Goal: Complete application form: Complete application form

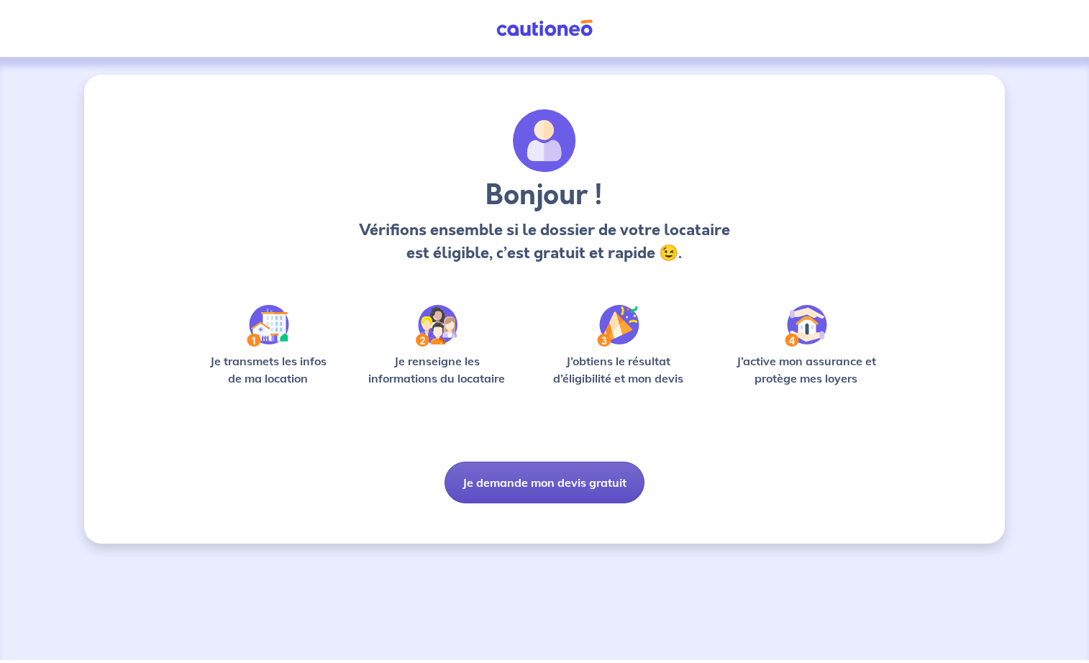
click at [523, 481] on button "Je demande mon devis gratuit" at bounding box center [545, 483] width 200 height 42
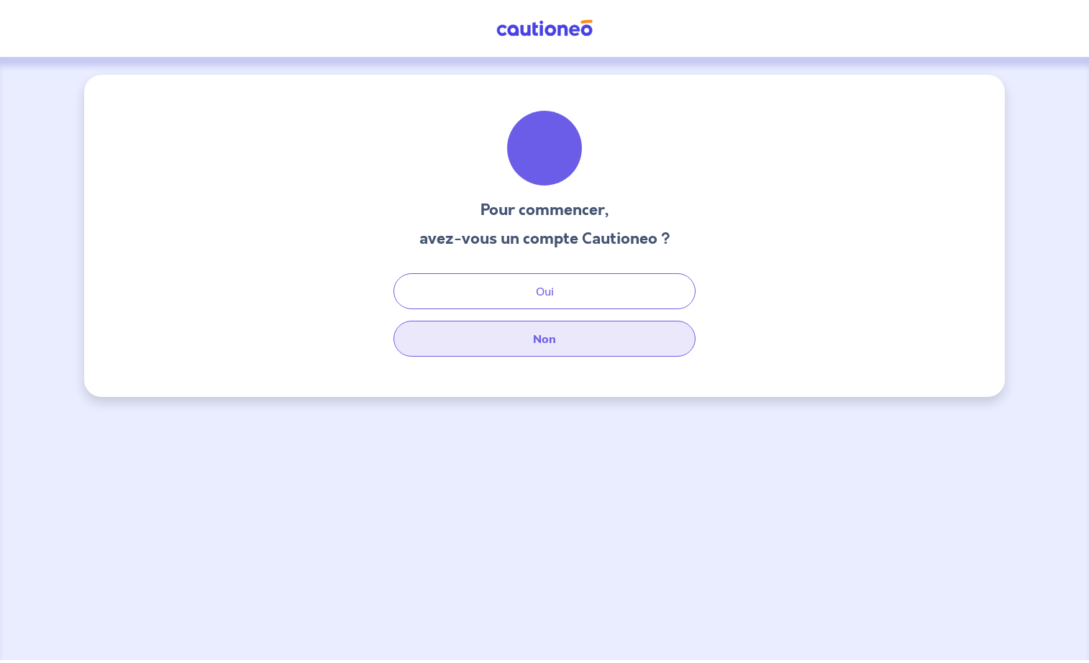
click at [549, 334] on button "Non" at bounding box center [544, 339] width 302 height 36
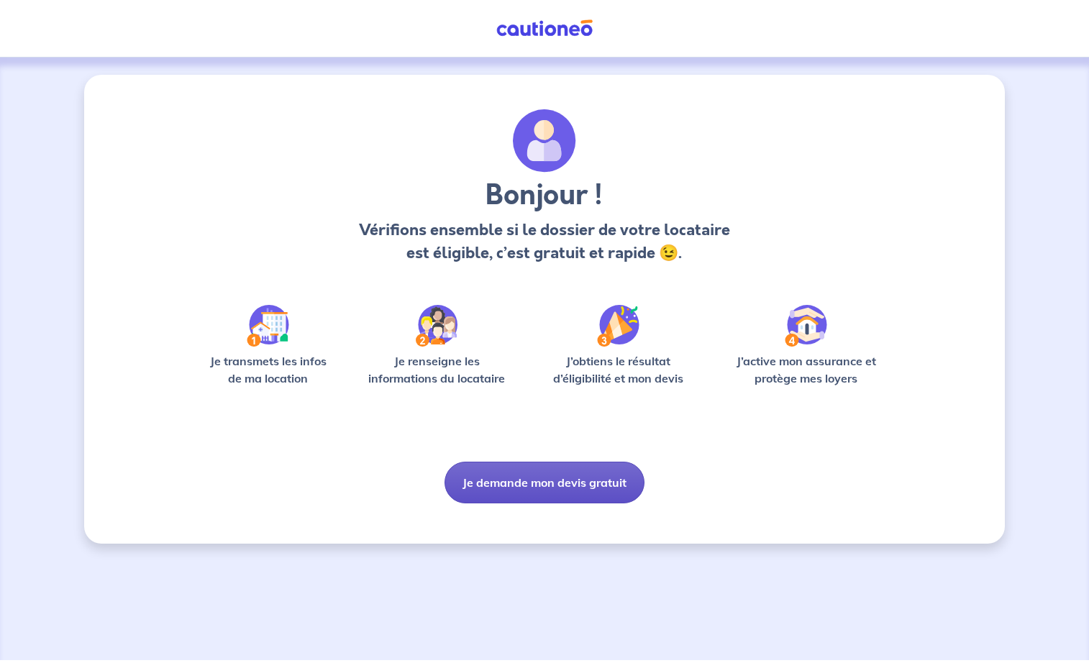
click at [578, 475] on button "Je demande mon devis gratuit" at bounding box center [545, 483] width 200 height 42
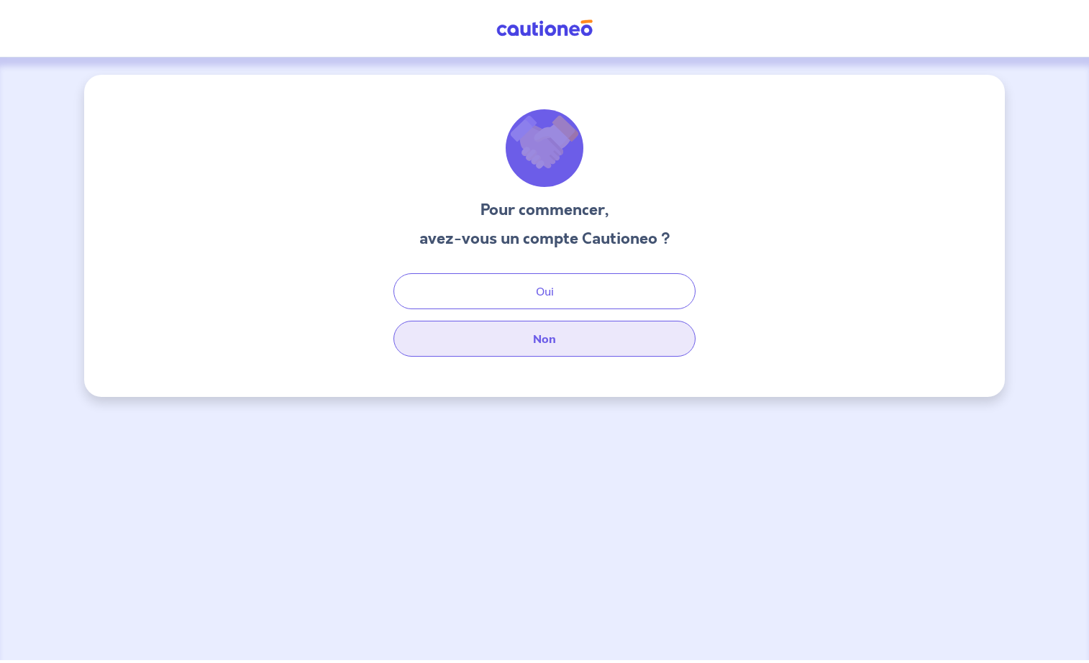
click at [541, 333] on button "Non" at bounding box center [544, 339] width 302 height 36
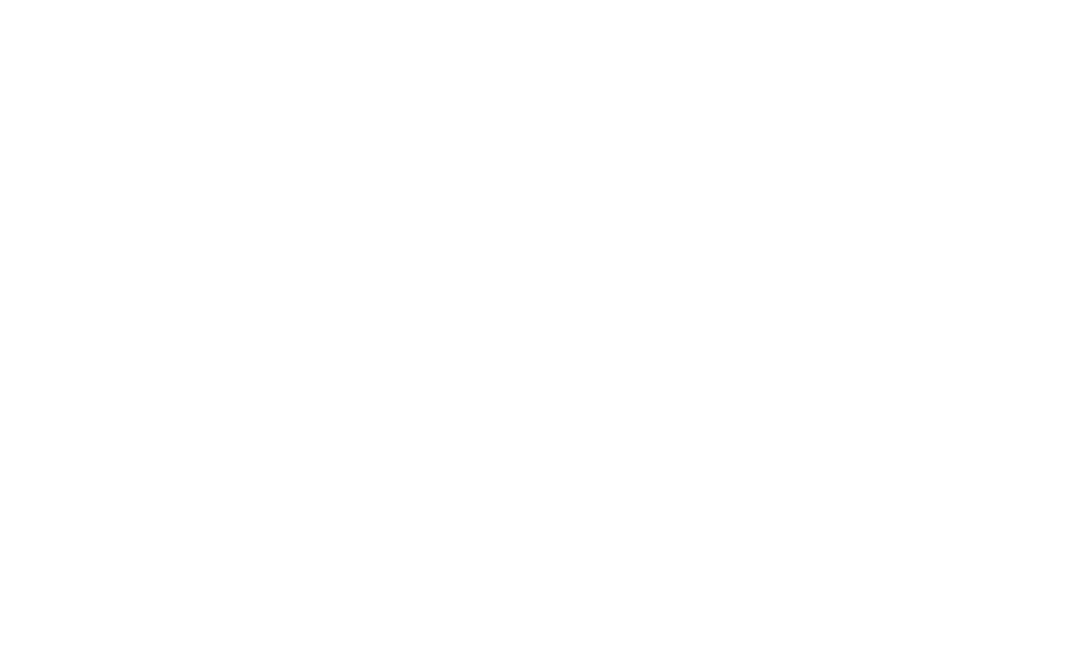
select select "FR"
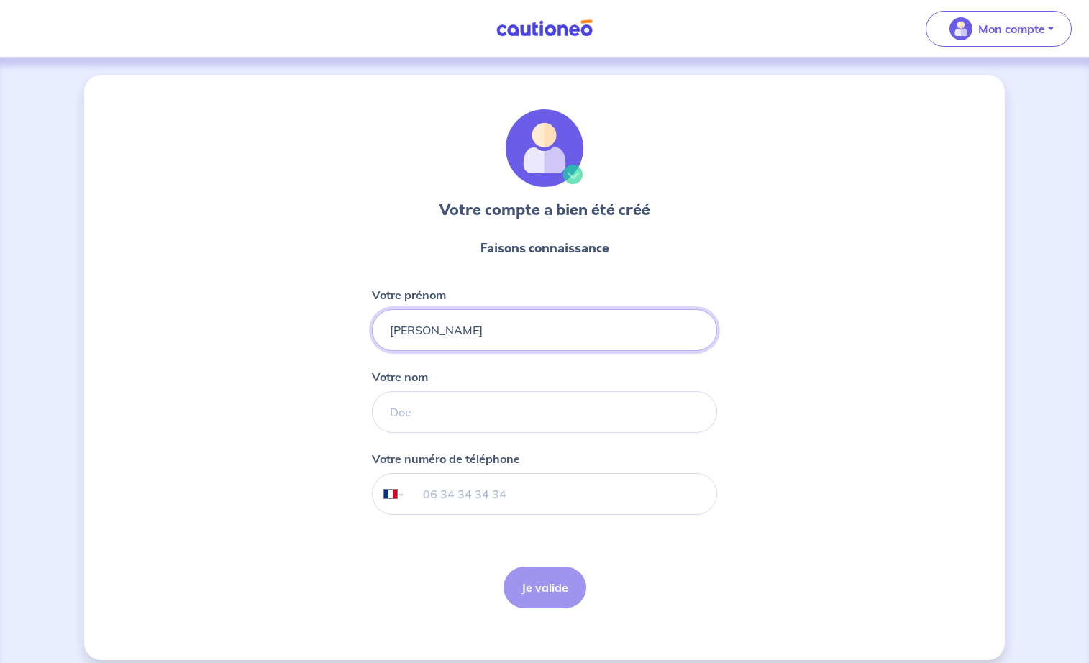
type input "[PERSON_NAME]"
type input "f"
type input "[PERSON_NAME]"
click at [464, 496] on input "tel" at bounding box center [561, 494] width 311 height 40
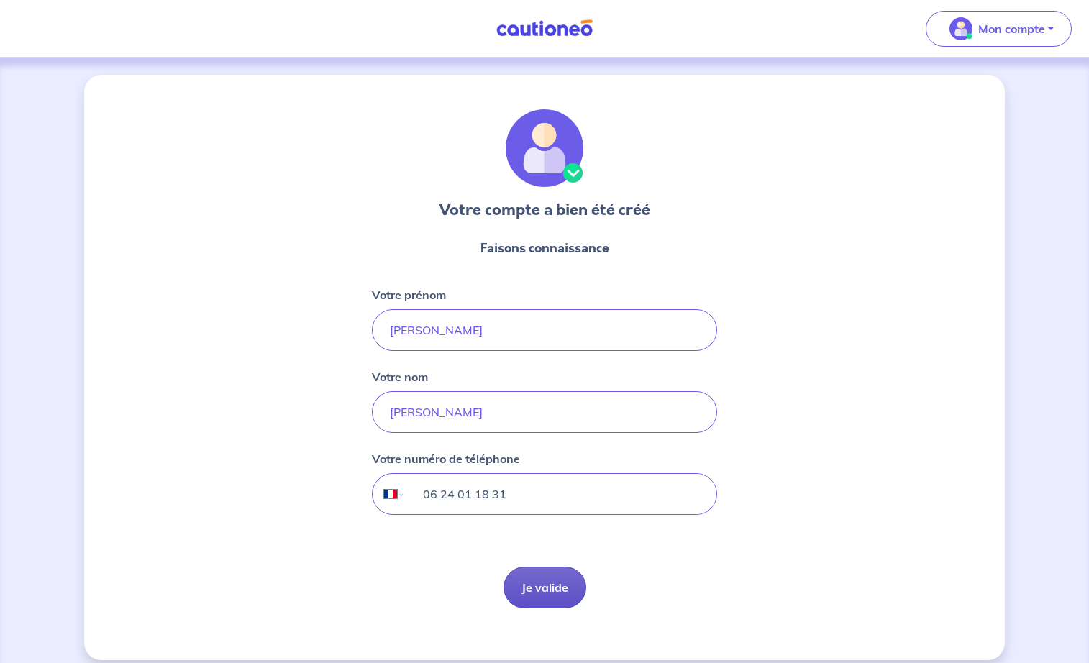
type input "06 24 01 18 31"
click at [568, 586] on button "Je valide" at bounding box center [545, 588] width 83 height 42
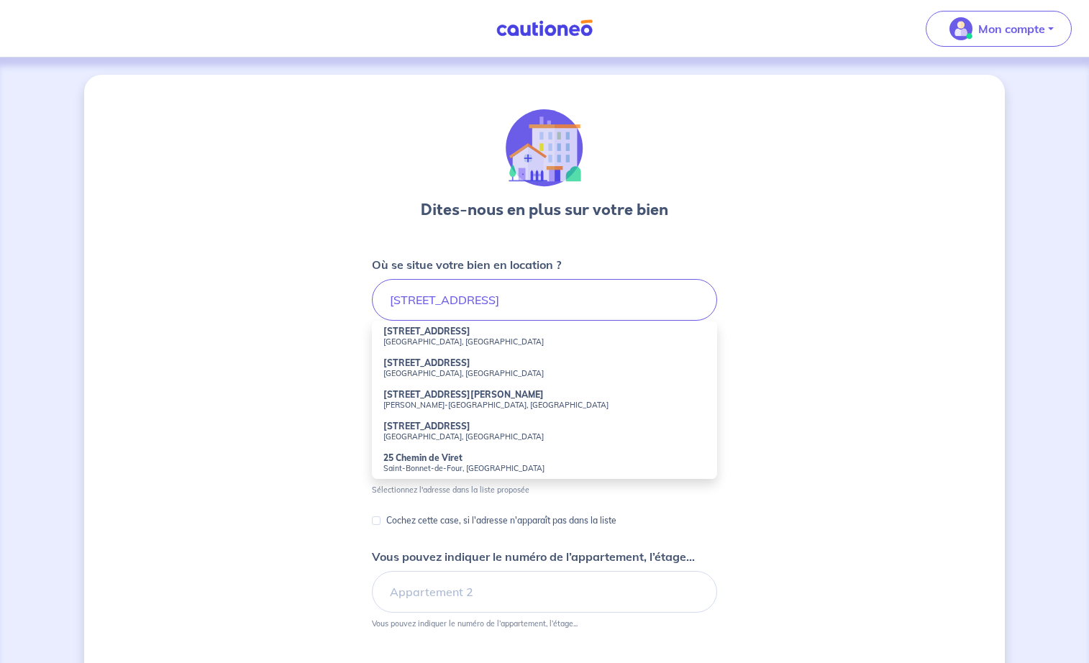
click at [429, 328] on strong "[STREET_ADDRESS]" at bounding box center [426, 331] width 87 height 11
type input "[STREET_ADDRESS]"
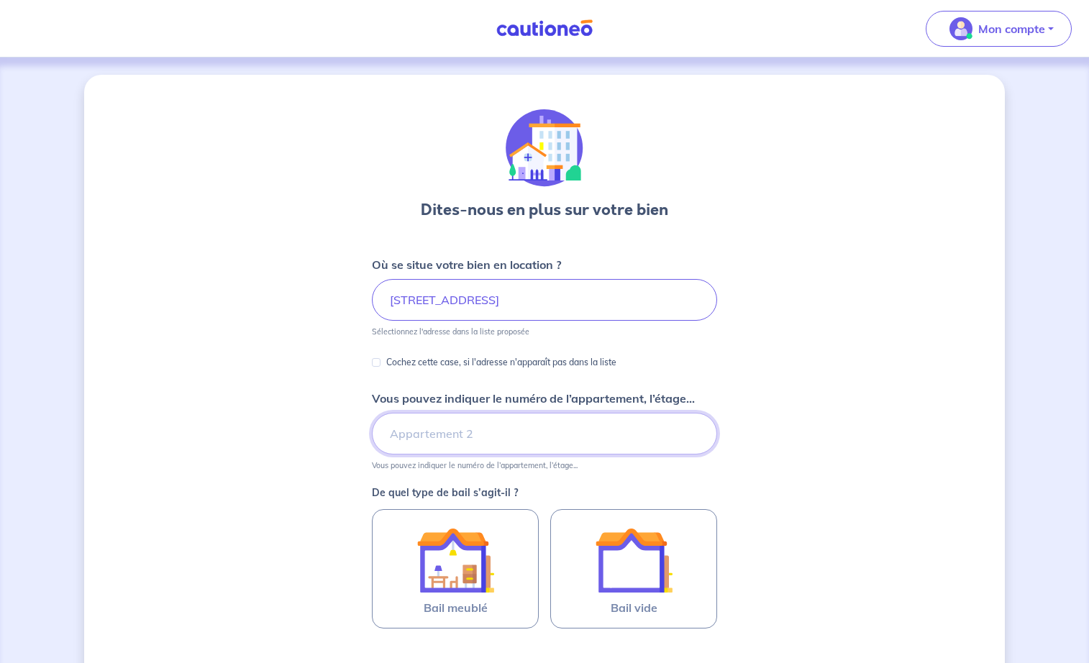
click at [452, 440] on input "Vous pouvez indiquer le numéro de l’appartement, l’étage..." at bounding box center [544, 434] width 345 height 42
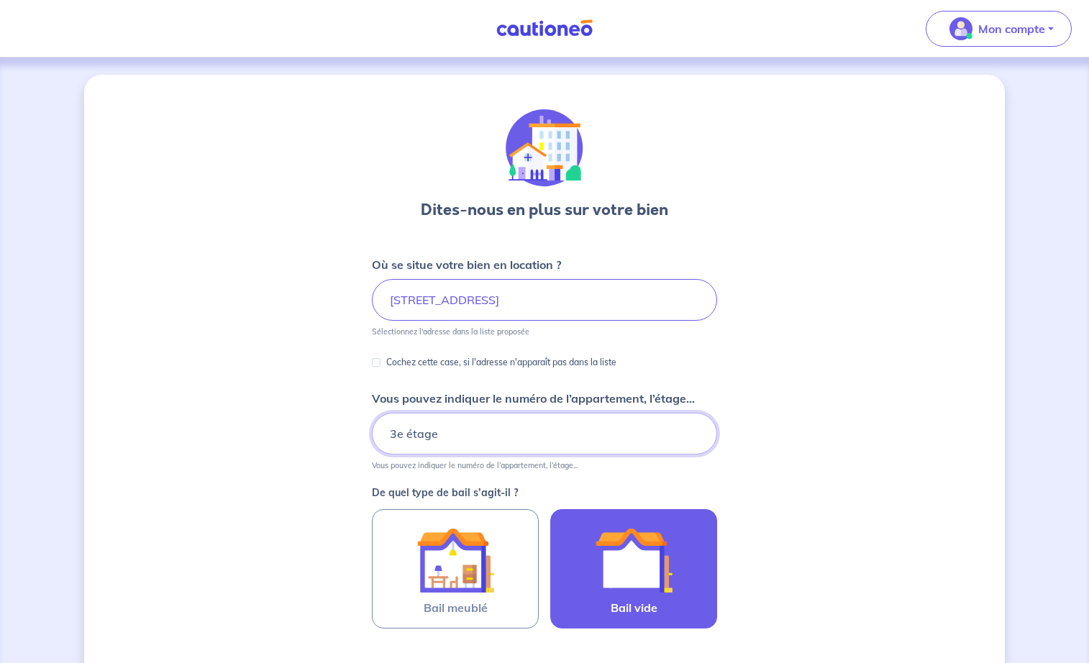
type input "3e étage"
click at [636, 591] on img at bounding box center [634, 561] width 78 height 78
click at [0, 0] on input "Bail vide" at bounding box center [0, 0] width 0 height 0
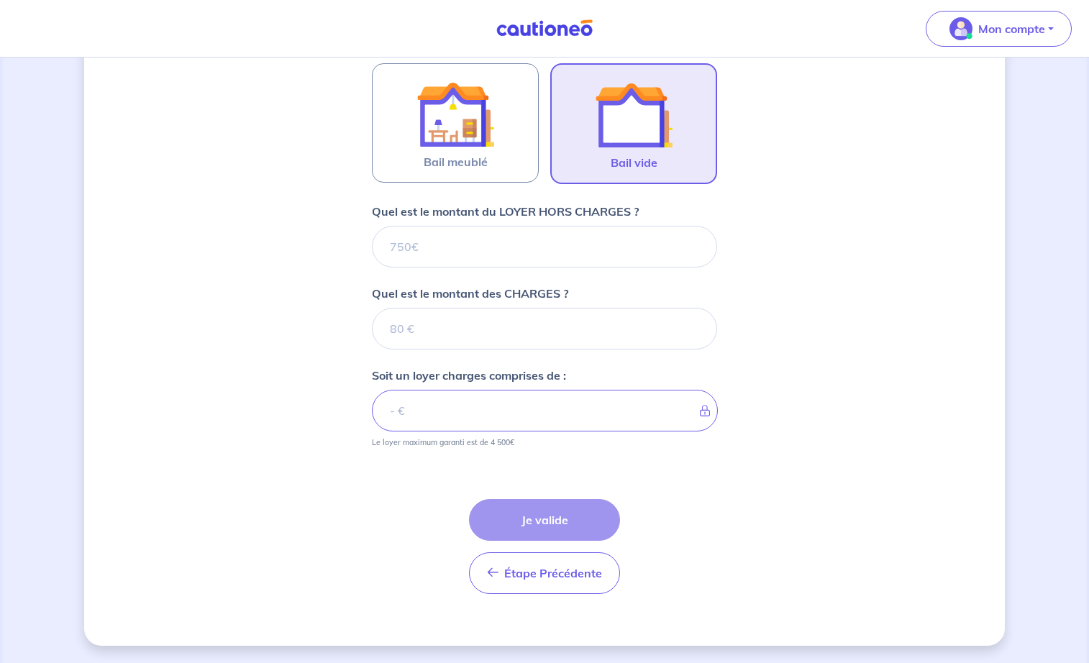
scroll to position [446, 0]
click at [494, 250] on input "Quel est le montant du LOYER HORS CHARGES ?" at bounding box center [544, 247] width 345 height 42
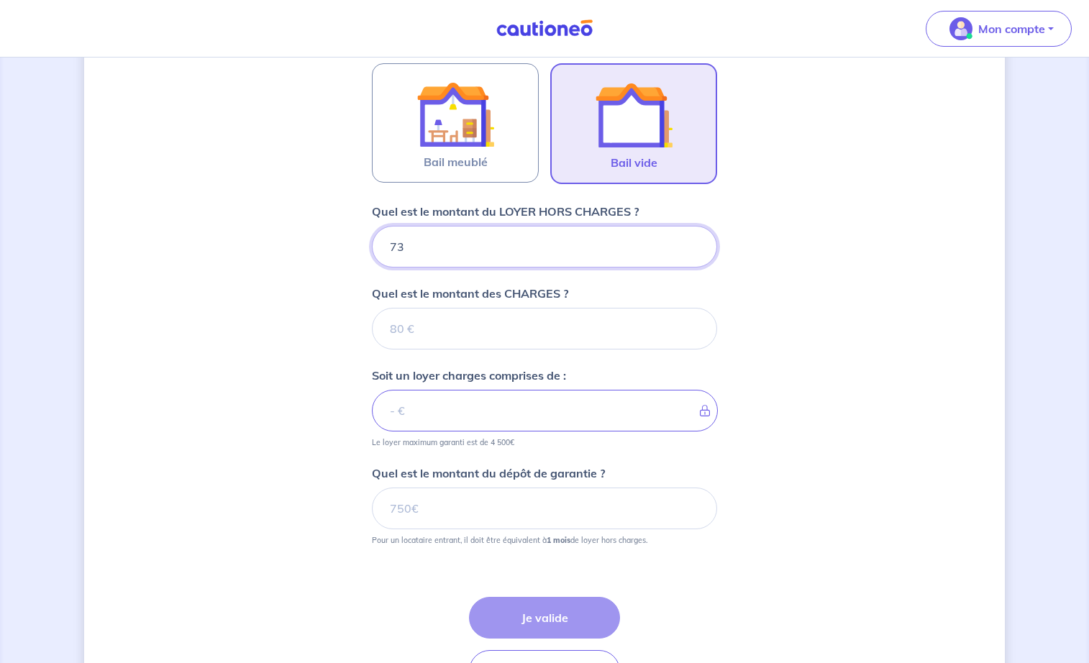
type input "730"
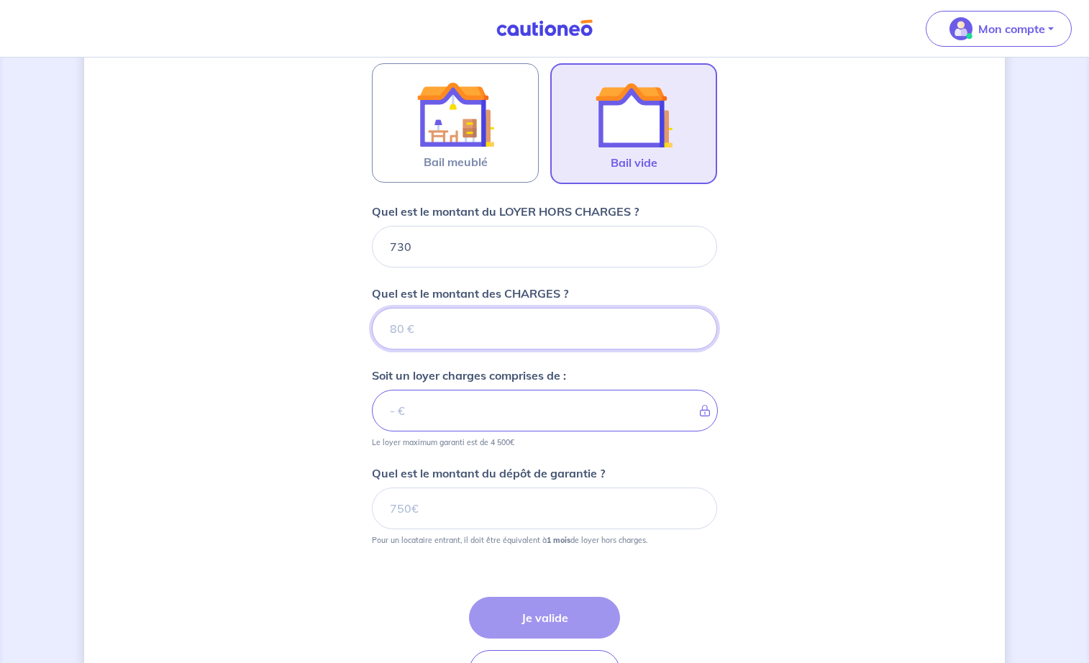
click at [499, 327] on input "Quel est le montant des CHARGES ?" at bounding box center [544, 329] width 345 height 42
type input "70"
type input "800"
type input "70"
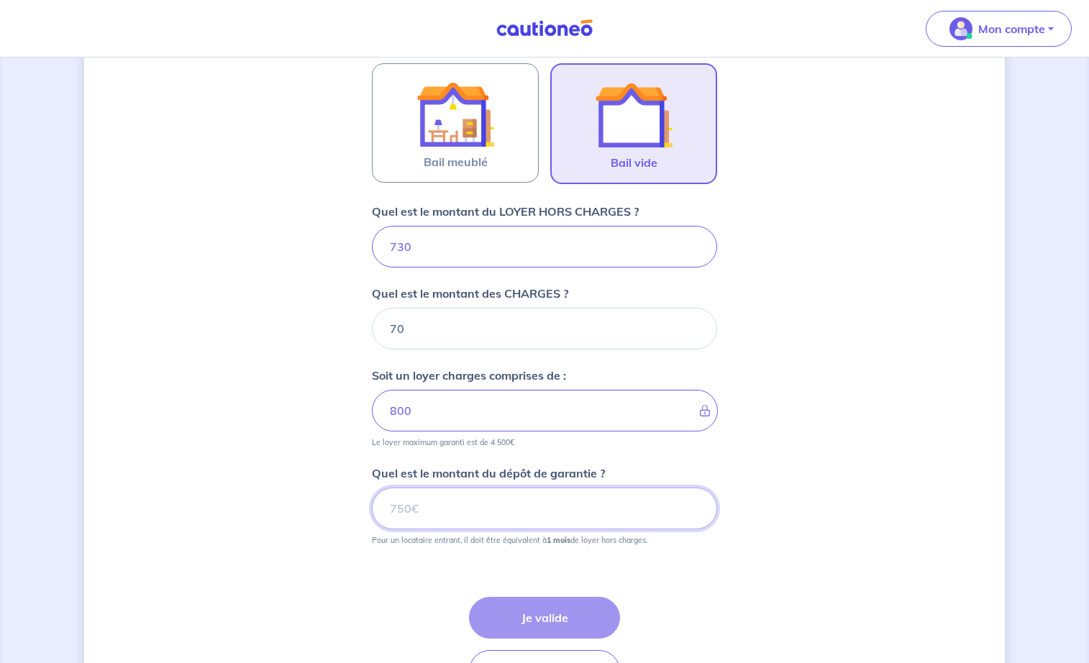
click at [477, 519] on input "Quel est le montant du dépôt de garantie ?" at bounding box center [544, 509] width 345 height 42
type input "730"
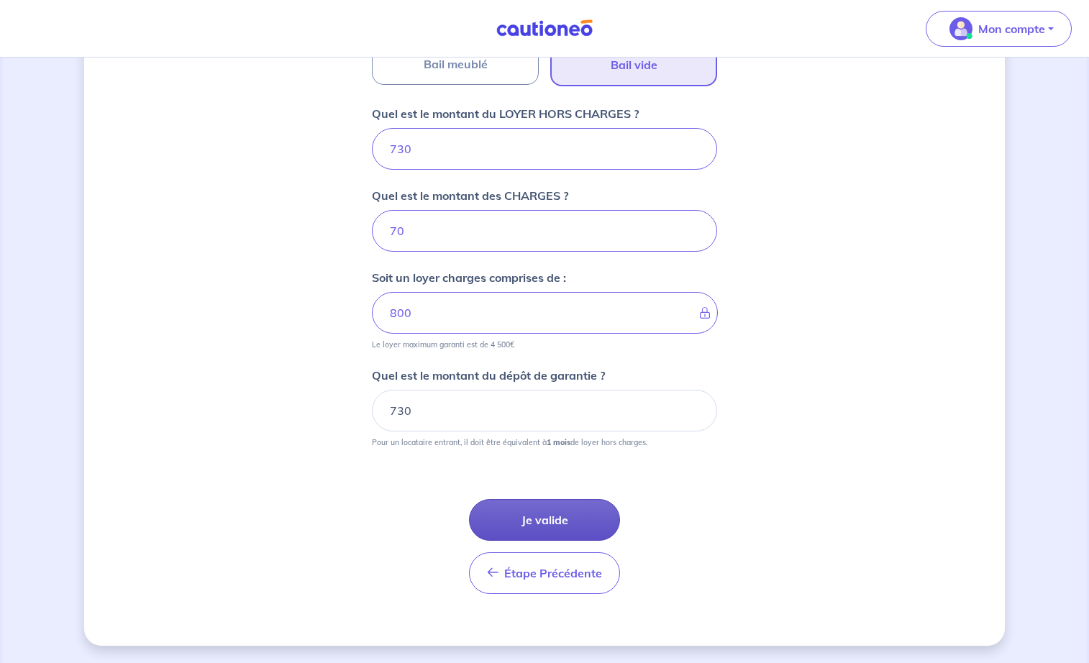
scroll to position [544, 0]
click at [554, 515] on button "Je valide" at bounding box center [544, 520] width 151 height 42
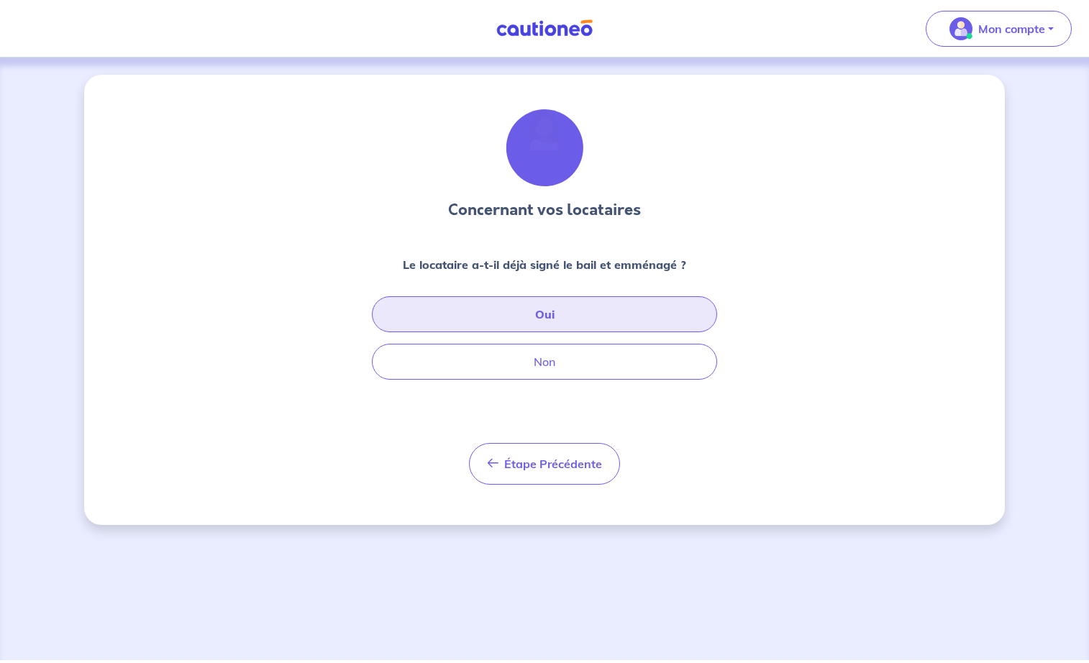
click at [550, 316] on button "Oui" at bounding box center [544, 314] width 345 height 36
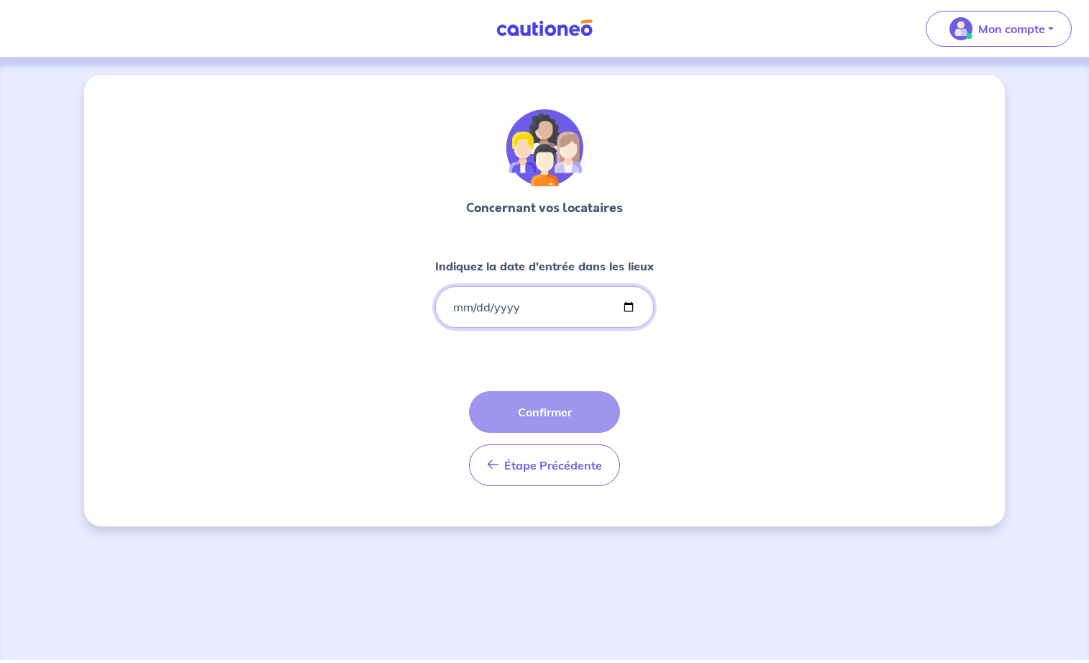
click at [491, 311] on input "Indiquez la date d'entrée dans les lieux" at bounding box center [544, 307] width 219 height 42
click at [455, 307] on input "Indiquez la date d'entrée dans les lieux" at bounding box center [544, 307] width 219 height 42
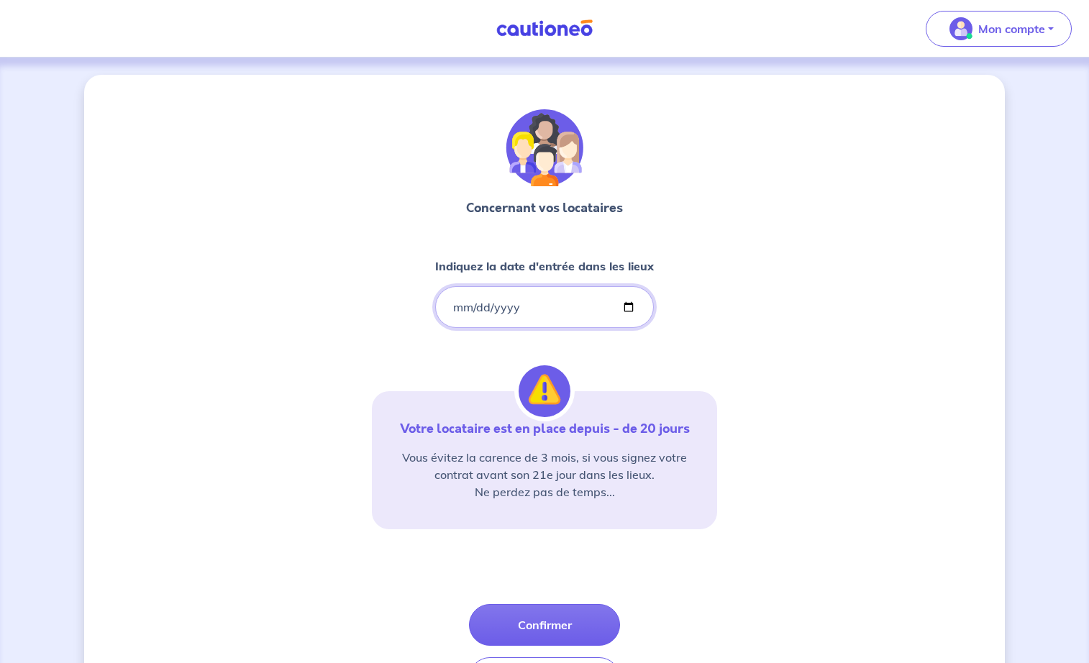
type input "[DATE]"
click at [317, 353] on div "Concernant vos locataires Indiquez la date d'entrée dans [PERSON_NAME] [DATE] V…" at bounding box center [544, 407] width 921 height 665
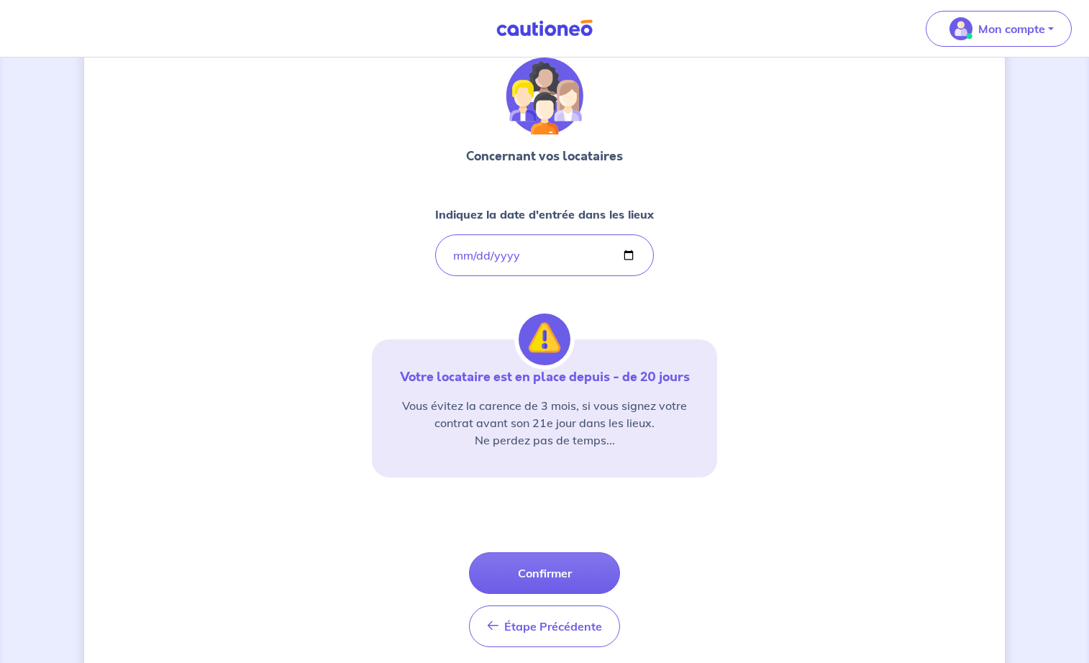
scroll to position [63, 0]
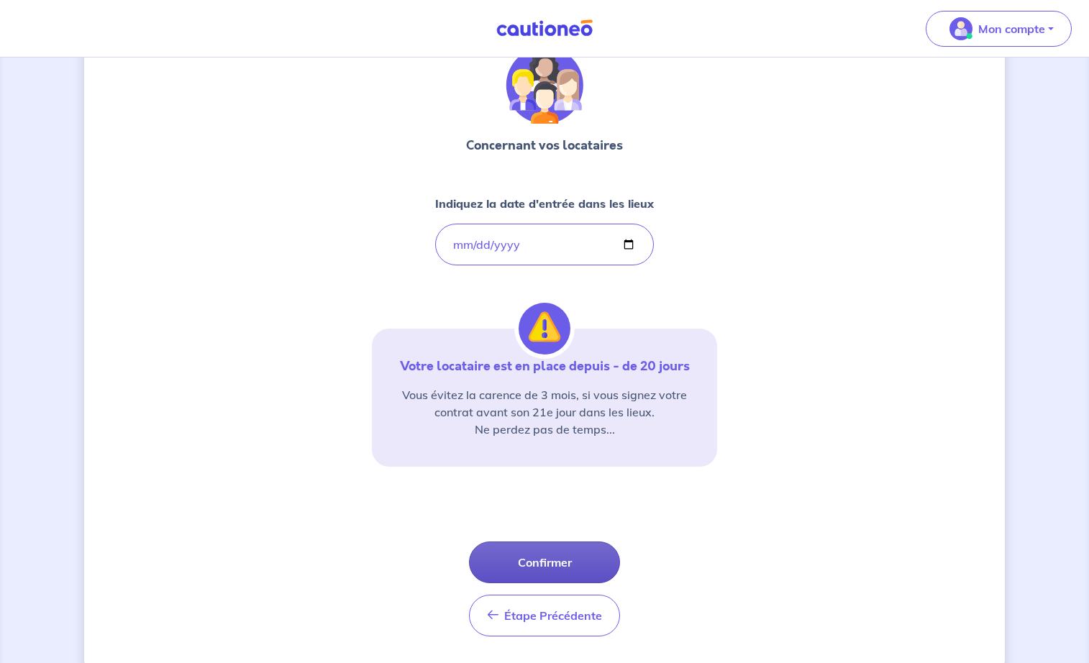
click at [550, 558] on button "Confirmer" at bounding box center [544, 563] width 151 height 42
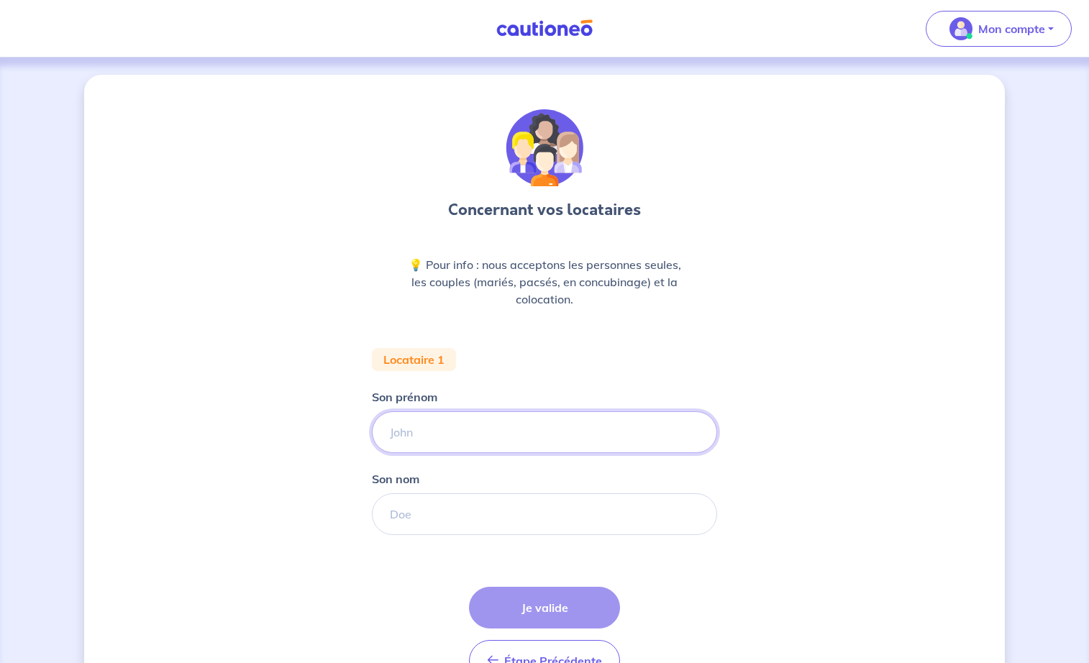
click at [431, 428] on input "Son prénom" at bounding box center [544, 432] width 345 height 42
type input "pierre"
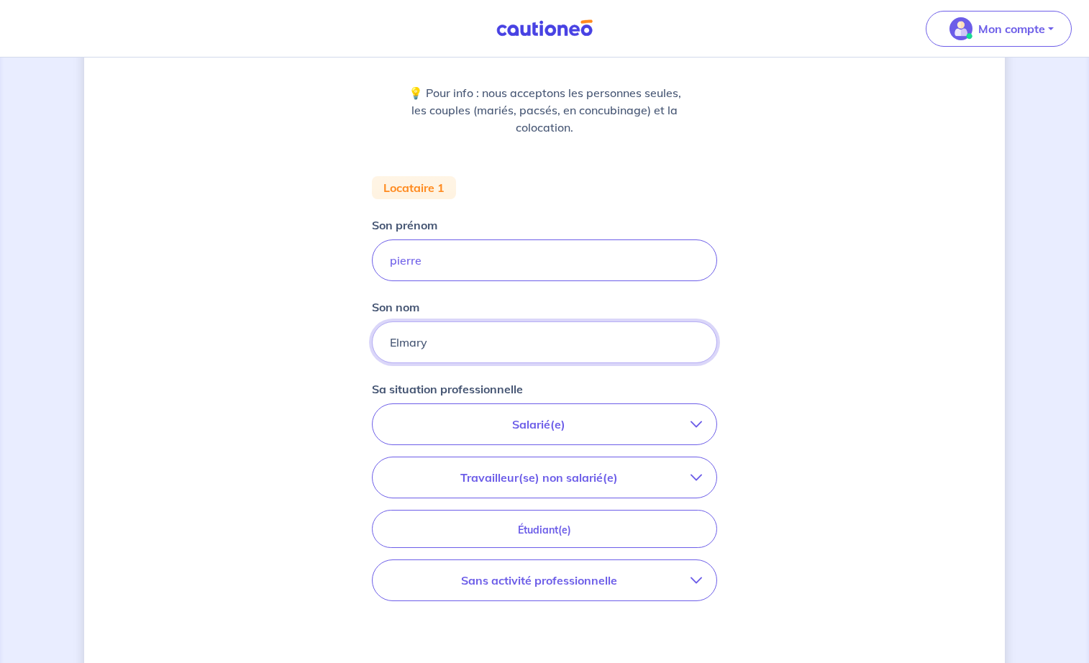
scroll to position [184, 0]
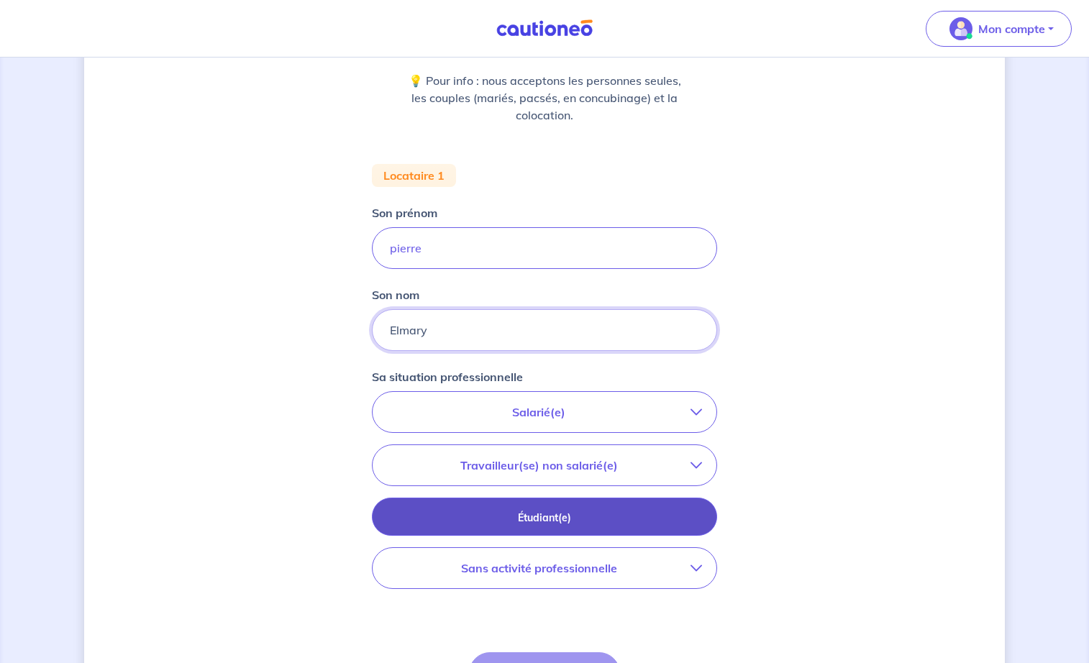
type input "Elmary"
click at [549, 521] on p "Étudiant(e)" at bounding box center [544, 518] width 309 height 16
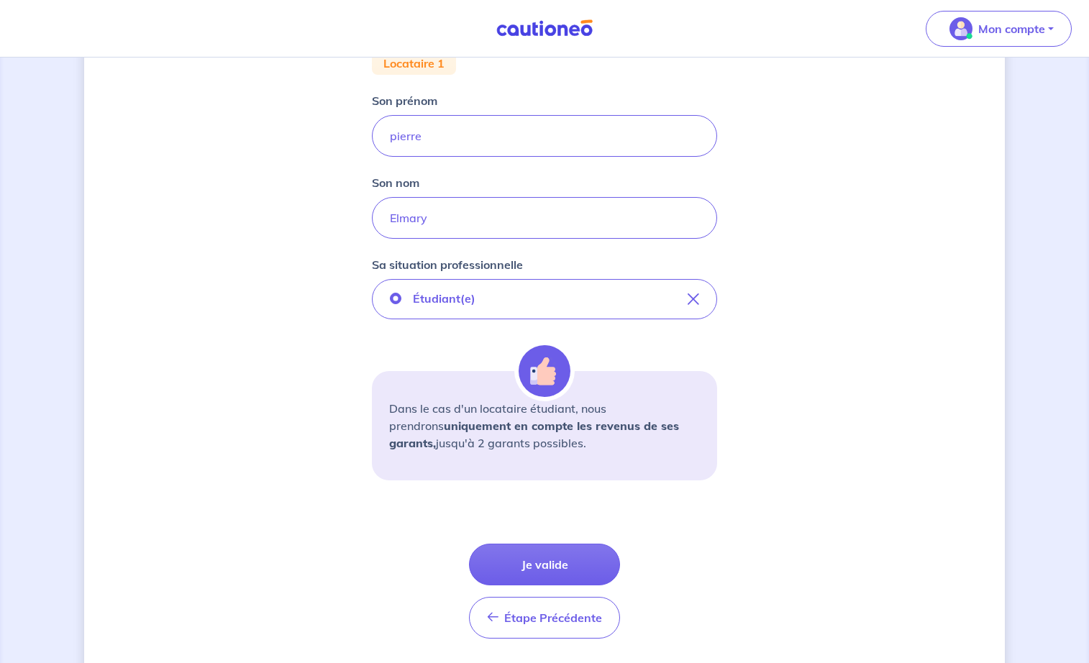
scroll to position [299, 0]
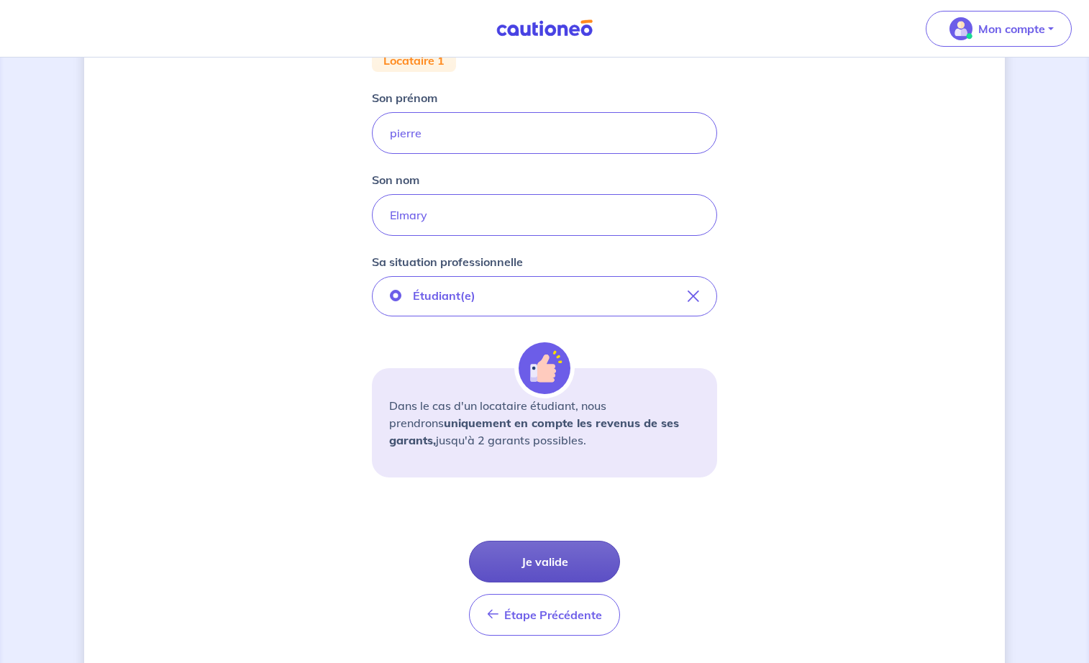
click at [551, 561] on button "Je valide" at bounding box center [544, 562] width 151 height 42
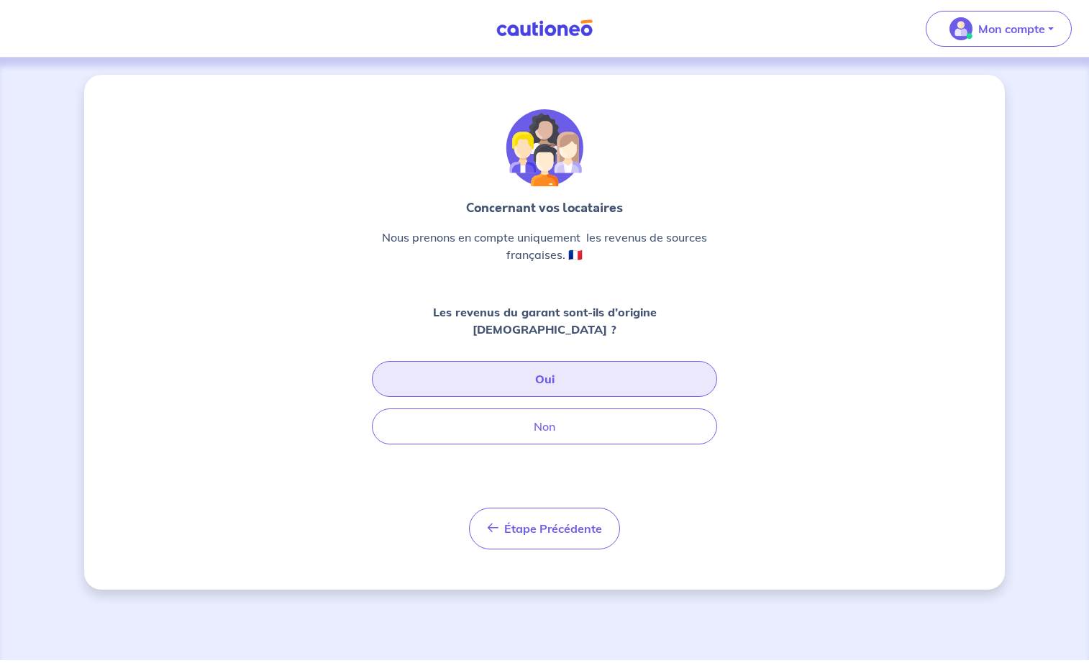
click at [541, 364] on button "Oui" at bounding box center [544, 379] width 345 height 36
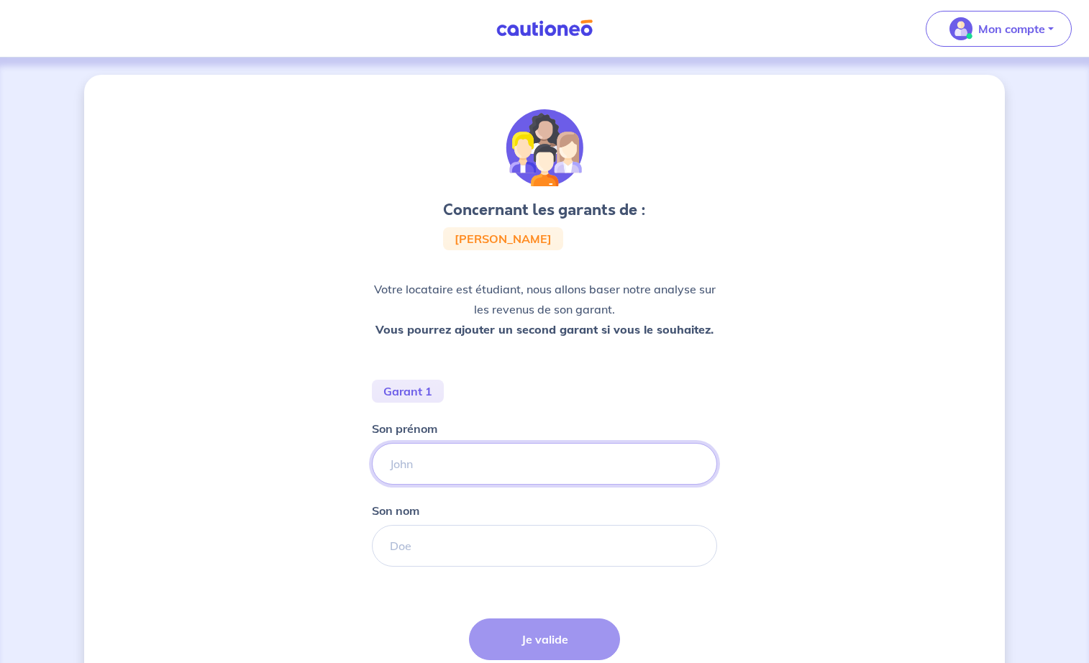
click at [431, 458] on input "Son prénom" at bounding box center [544, 464] width 345 height 42
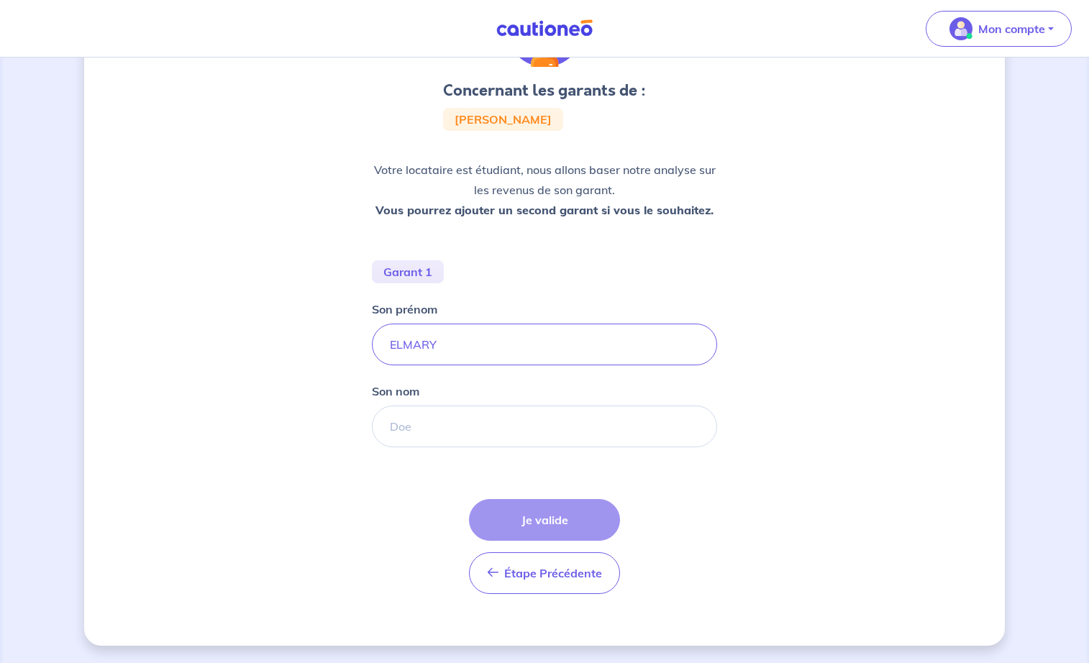
scroll to position [119, 0]
type input "ELMARY"
click at [448, 422] on input "Son nom" at bounding box center [544, 427] width 345 height 42
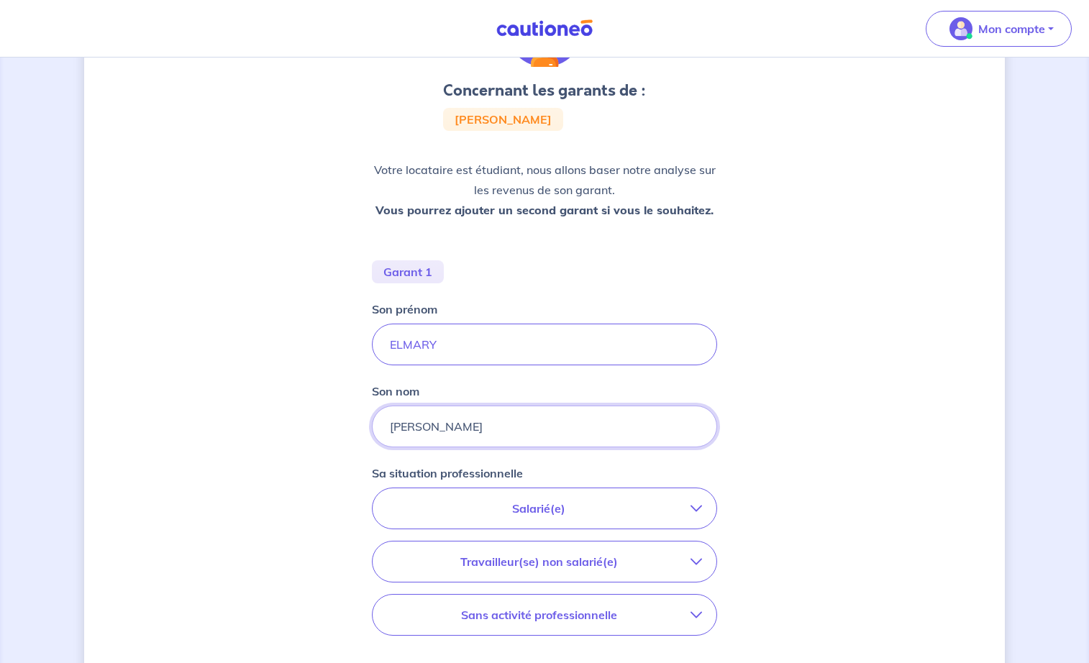
type input "[PERSON_NAME]"
click at [511, 508] on p "Salarié(e)" at bounding box center [539, 508] width 304 height 17
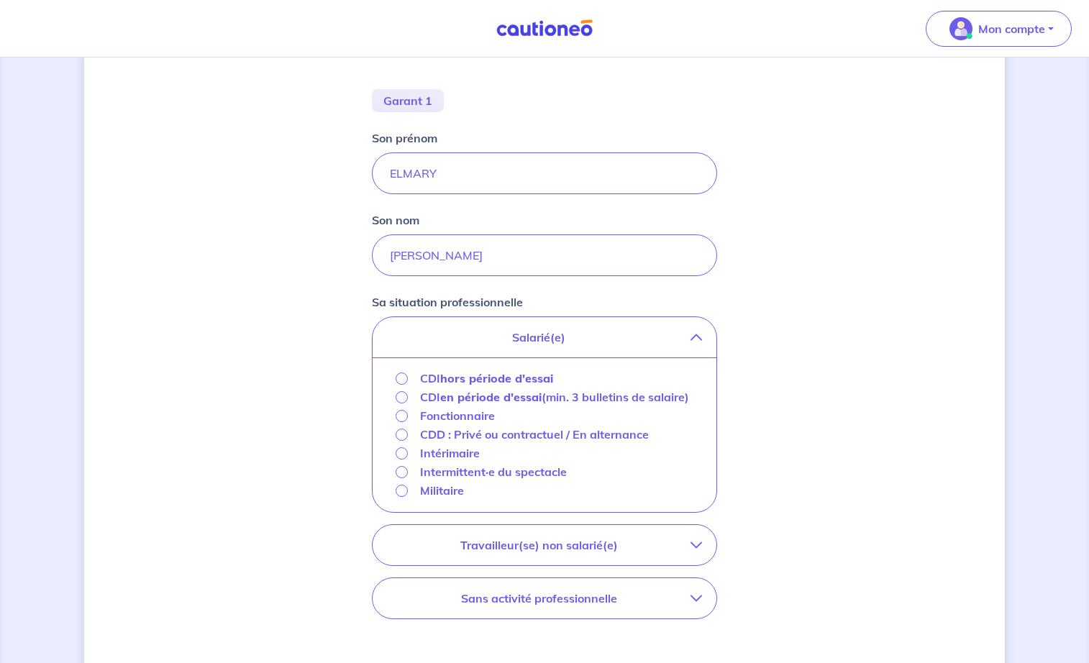
scroll to position [299, 0]
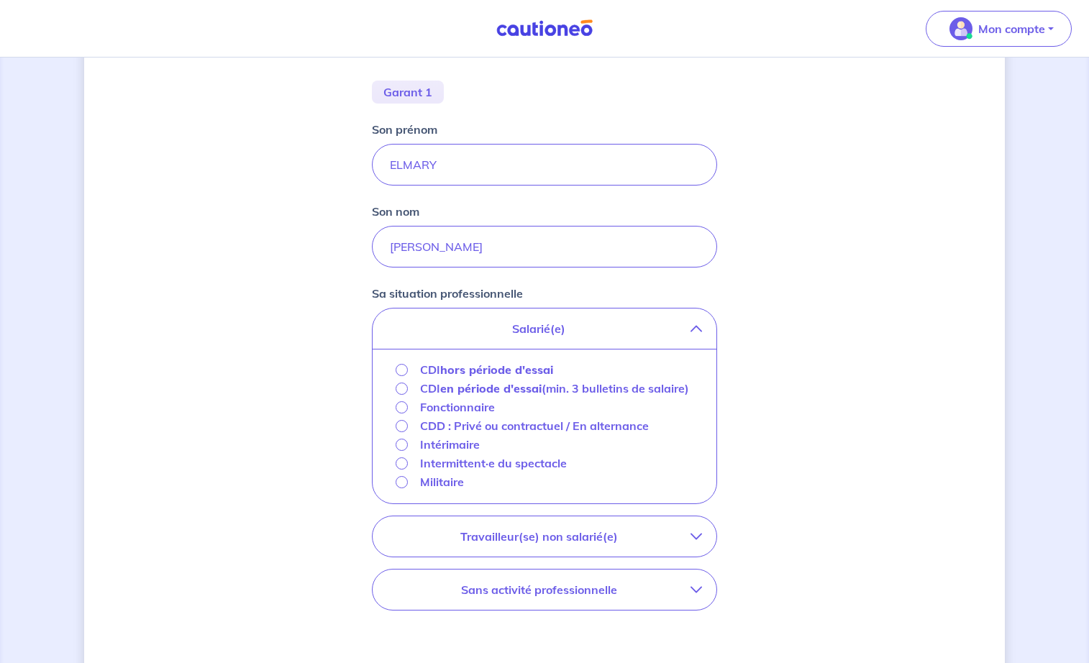
click at [454, 416] on p "Fonctionnaire" at bounding box center [457, 407] width 75 height 17
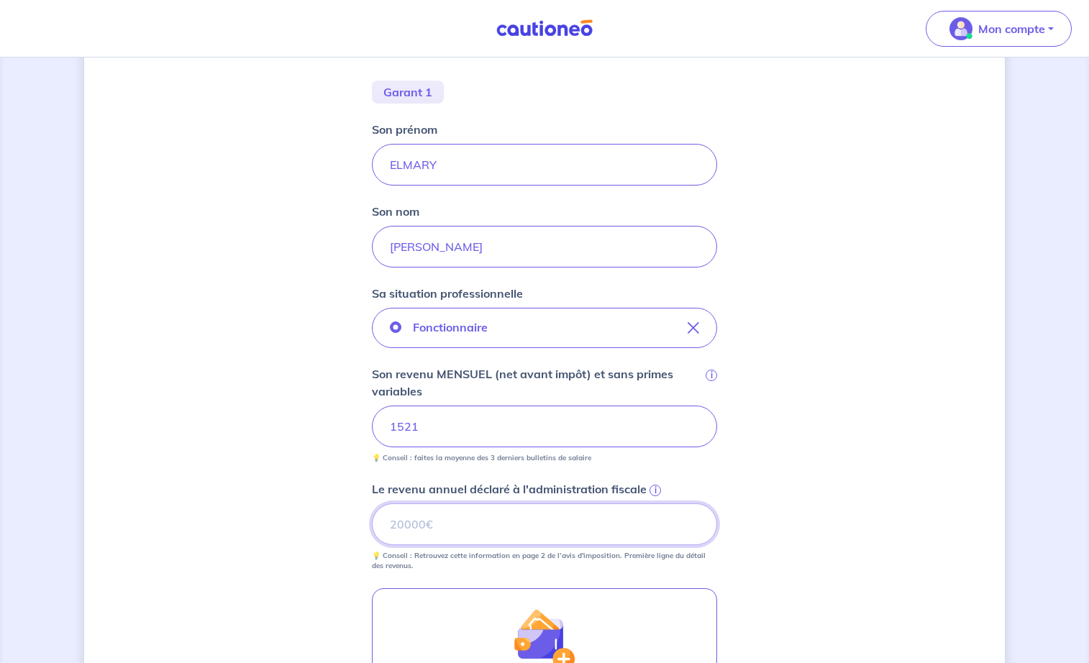
click at [499, 525] on input "Le revenu annuel déclaré à l'administration fiscale i" at bounding box center [544, 525] width 345 height 42
type input "29235"
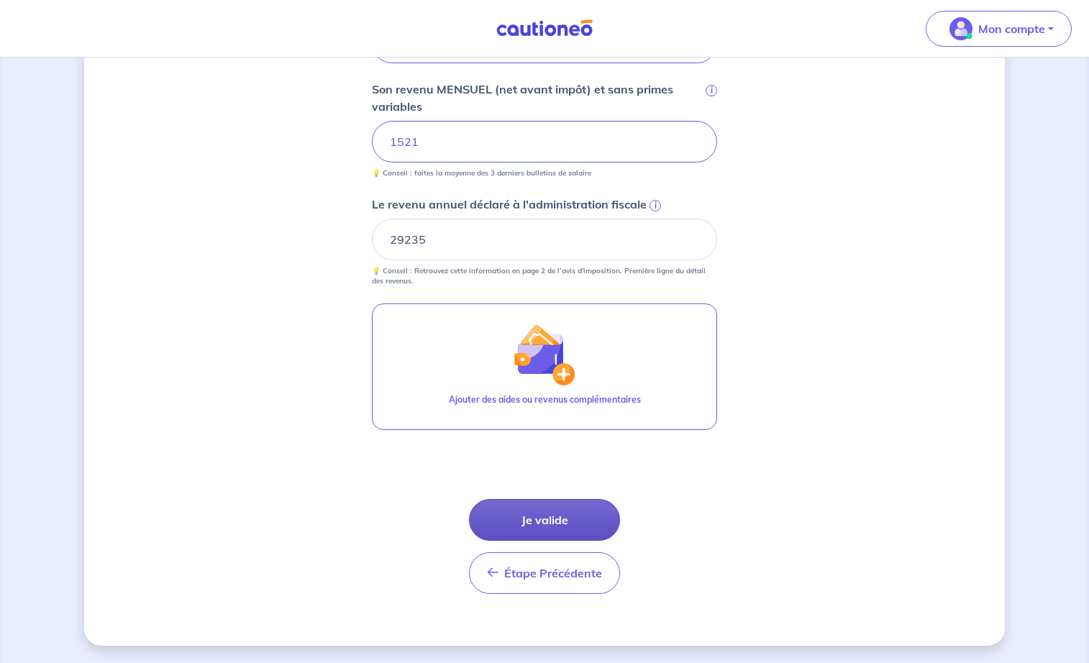
scroll to position [584, 0]
click at [527, 517] on button "Je valide" at bounding box center [544, 520] width 151 height 42
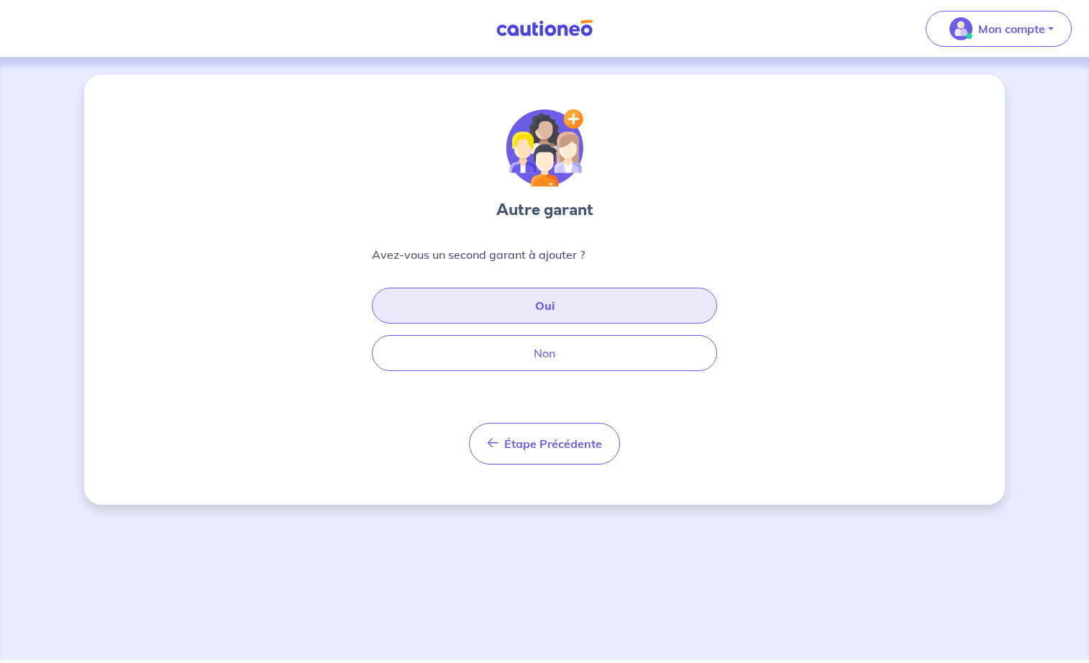
click at [530, 297] on button "Oui" at bounding box center [544, 306] width 345 height 36
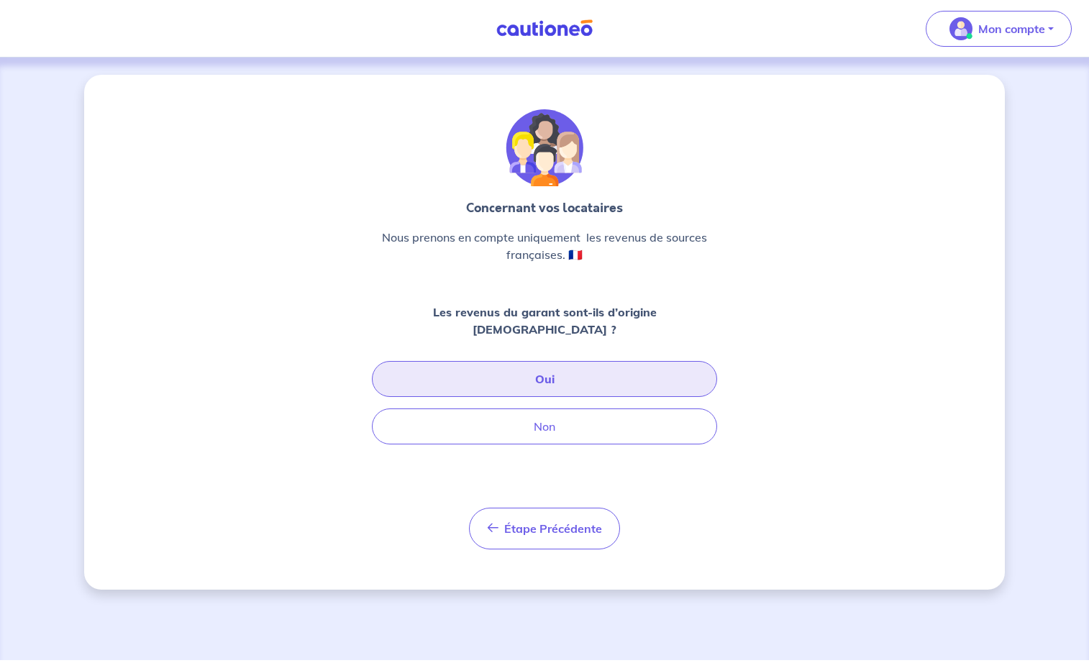
click at [566, 361] on button "Oui" at bounding box center [544, 379] width 345 height 36
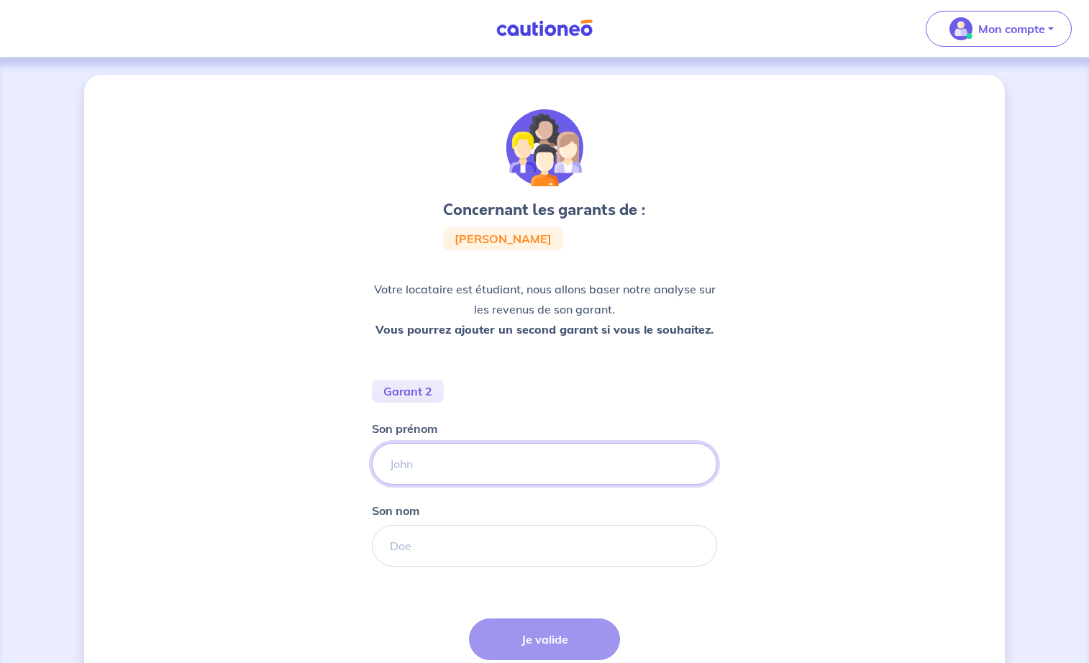
click at [424, 465] on input "Son prénom" at bounding box center [544, 464] width 345 height 42
type input "Elmary"
click at [432, 547] on input "Son nom" at bounding box center [544, 546] width 345 height 42
drag, startPoint x: 444, startPoint y: 467, endPoint x: 311, endPoint y: 468, distance: 133.1
click at [311, 468] on div "Concernant les garants de : [PERSON_NAME] locataire est étudiant, nous allons b…" at bounding box center [544, 420] width 921 height 691
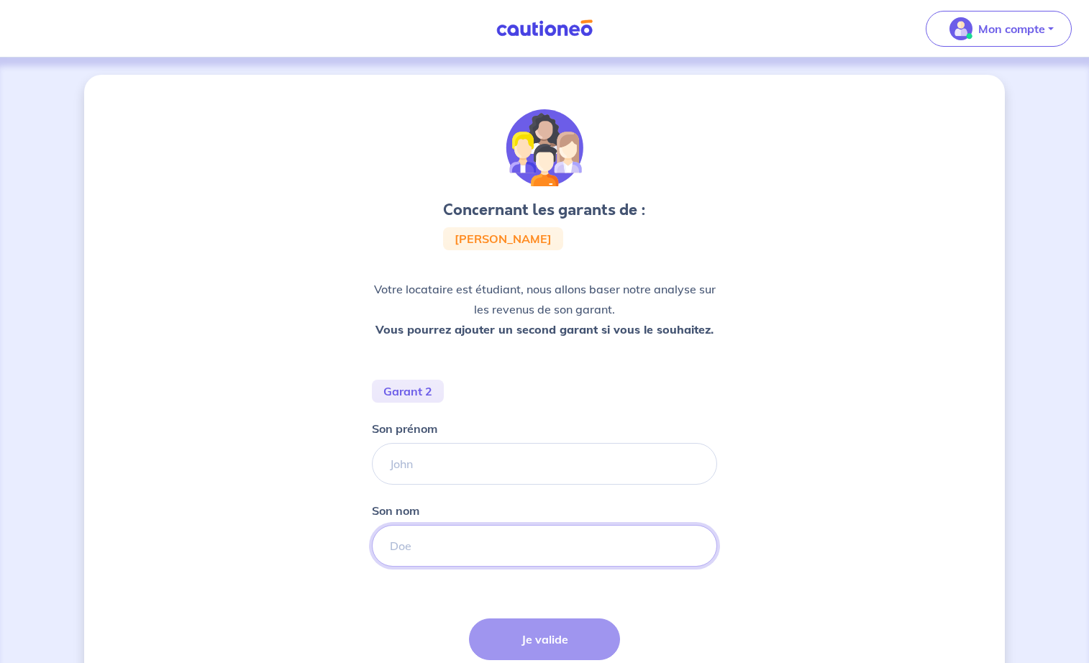
click at [400, 552] on input "Son nom" at bounding box center [544, 546] width 345 height 42
paste input "Elmary"
type input "Elmary"
click at [439, 470] on input "Son prénom" at bounding box center [544, 464] width 345 height 42
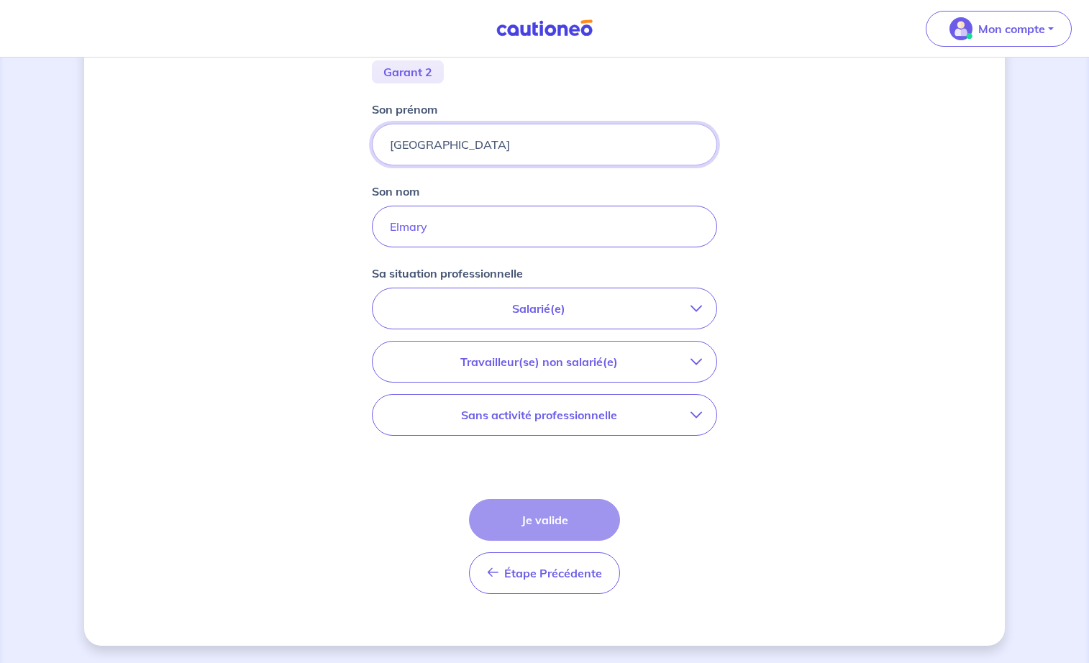
scroll to position [319, 0]
type input "[GEOGRAPHIC_DATA]"
click at [514, 309] on p "Salarié(e)" at bounding box center [539, 308] width 304 height 17
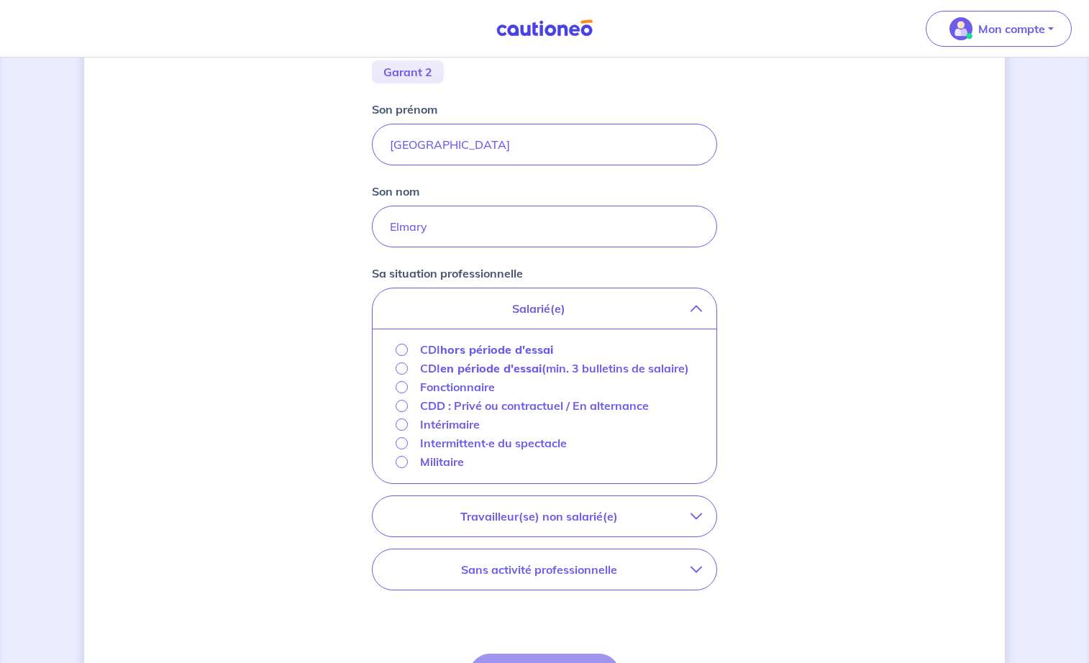
click at [455, 396] on p "Fonctionnaire" at bounding box center [457, 386] width 75 height 17
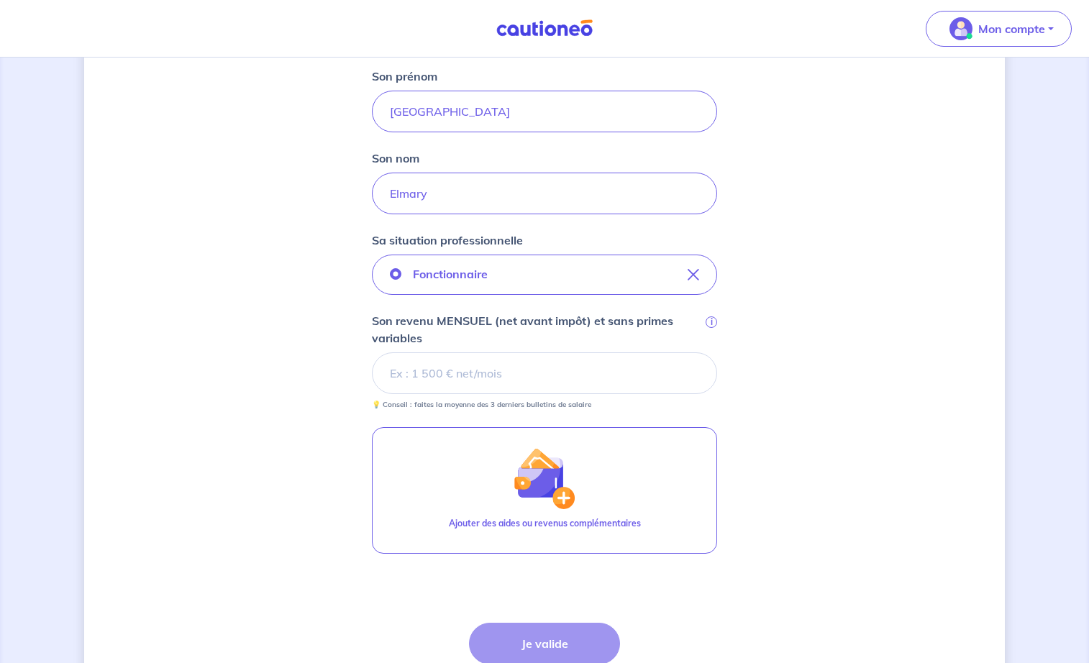
scroll to position [361, 0]
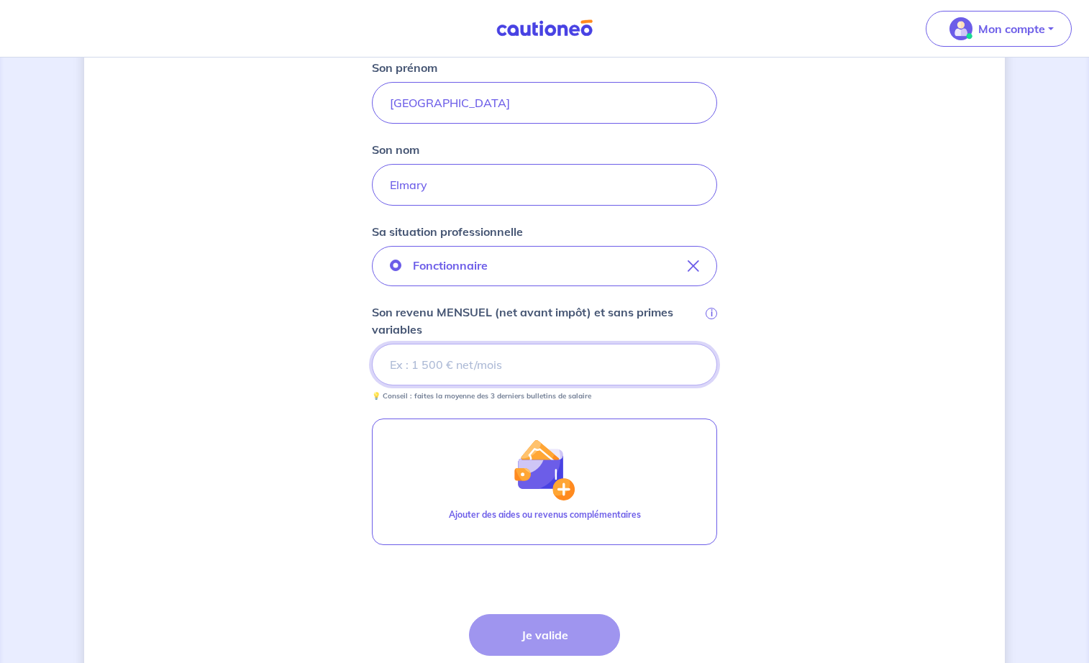
click at [483, 365] on input "Son revenu MENSUEL (net avant impôt) et sans primes variables i" at bounding box center [544, 365] width 345 height 42
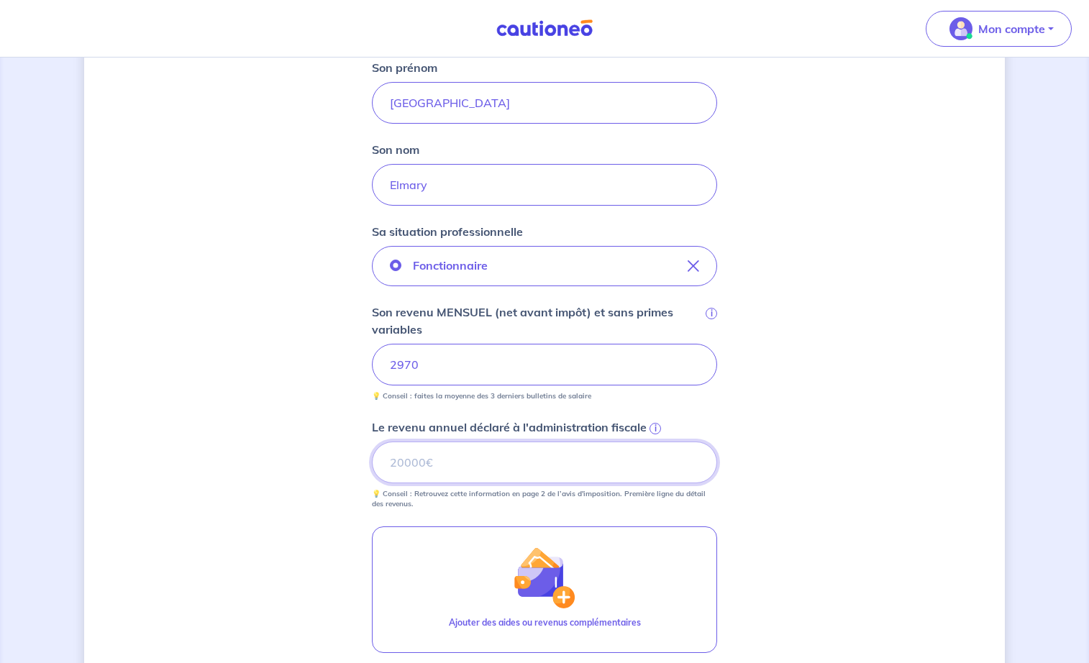
click at [483, 460] on input "Le revenu annuel déclaré à l'administration fiscale i" at bounding box center [544, 463] width 345 height 42
type input "20169"
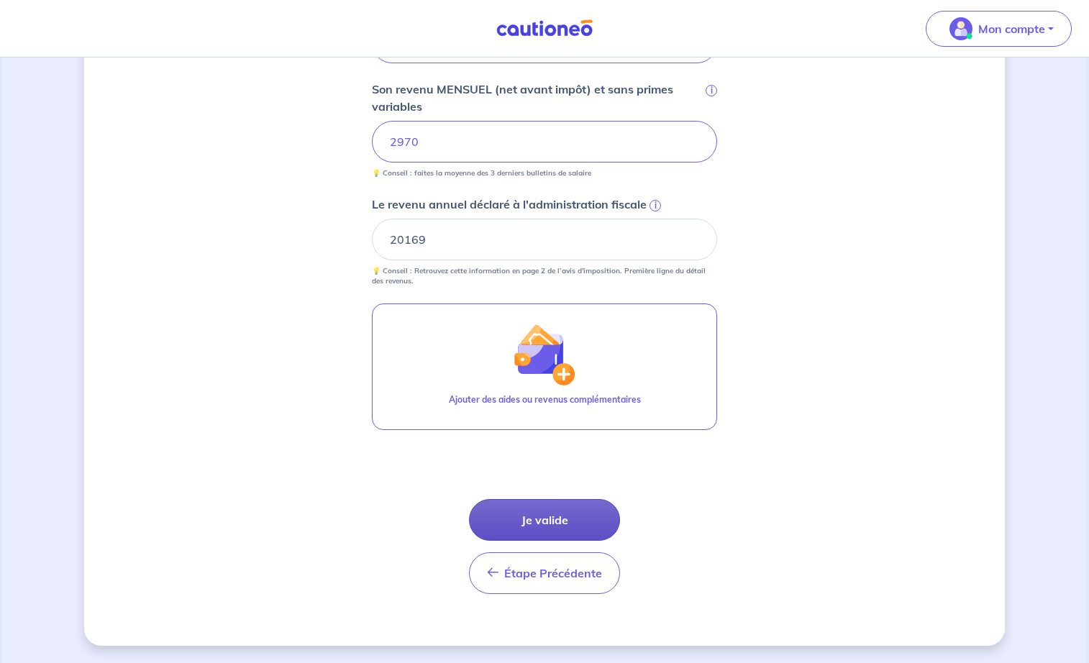
scroll to position [584, 0]
click at [543, 522] on button "Je valide" at bounding box center [544, 520] width 151 height 42
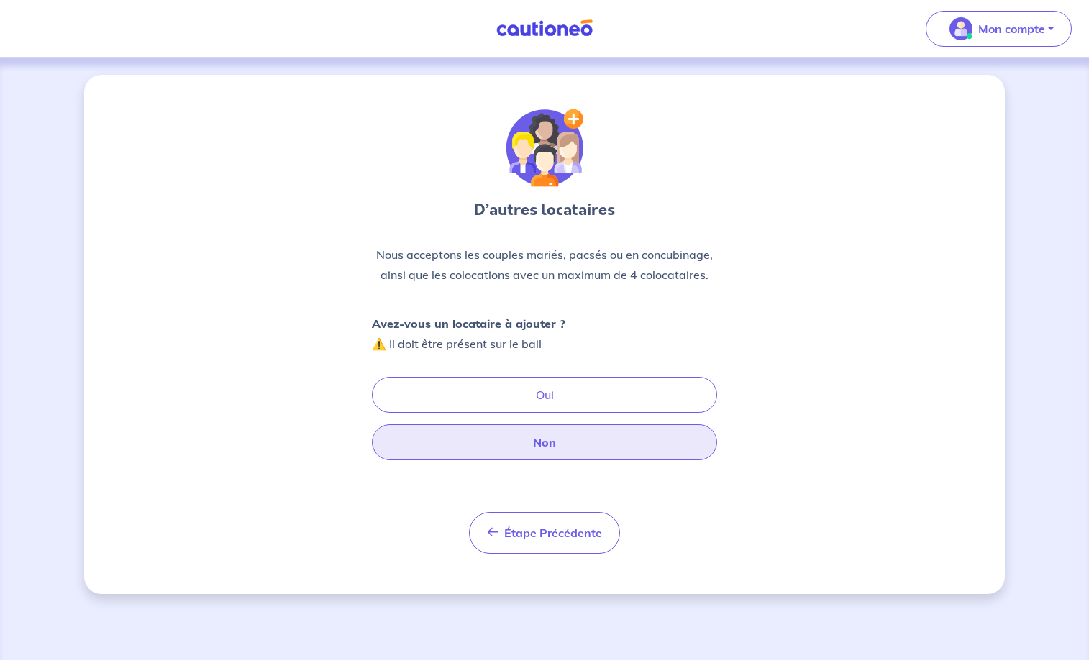
click at [532, 442] on button "Non" at bounding box center [544, 442] width 345 height 36
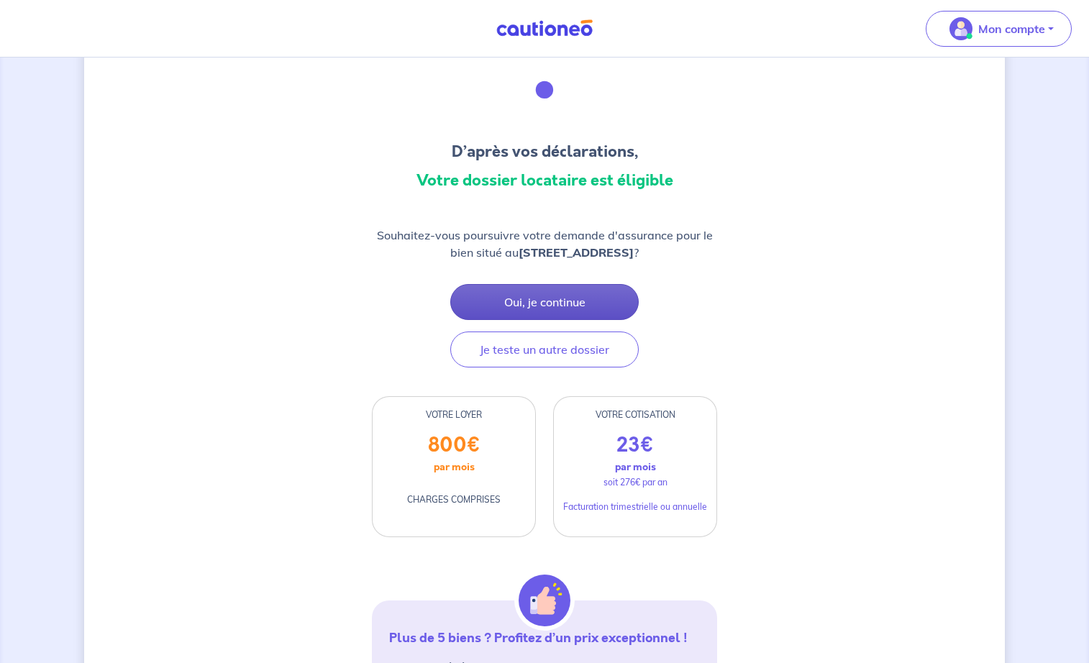
scroll to position [135, 0]
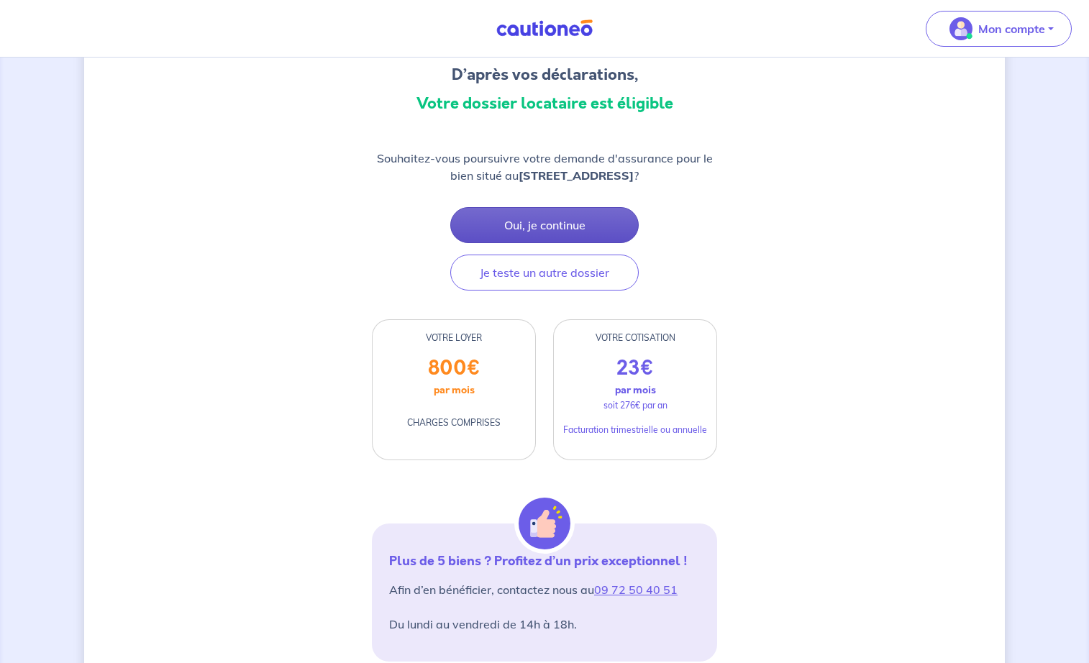
click at [544, 224] on button "Oui, je continue" at bounding box center [544, 225] width 188 height 36
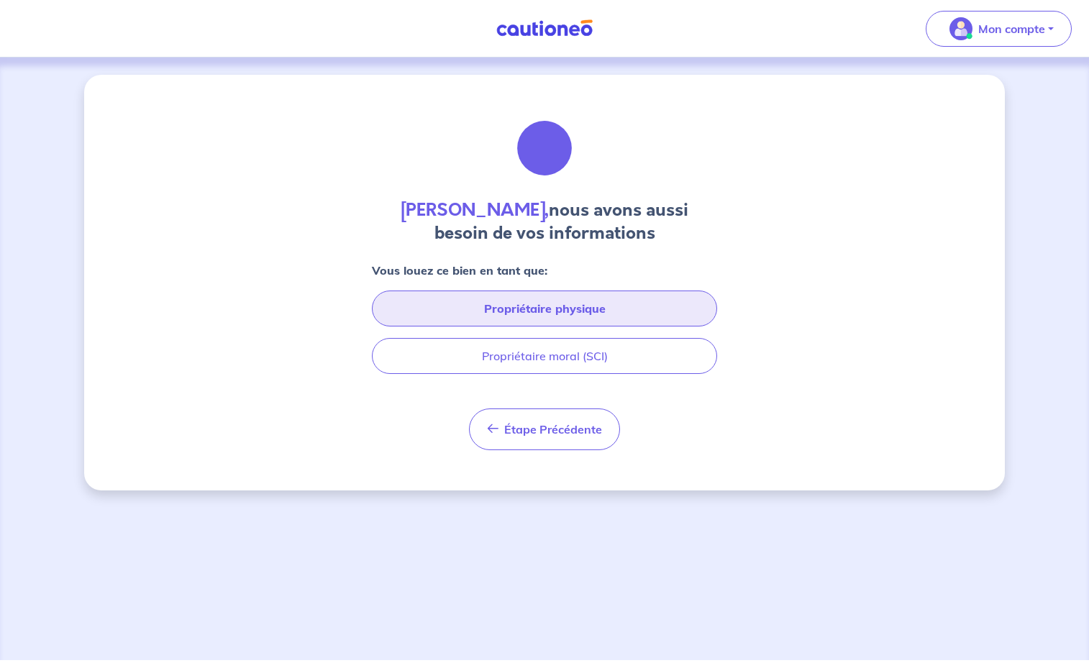
click at [555, 304] on button "Propriétaire physique" at bounding box center [544, 309] width 345 height 36
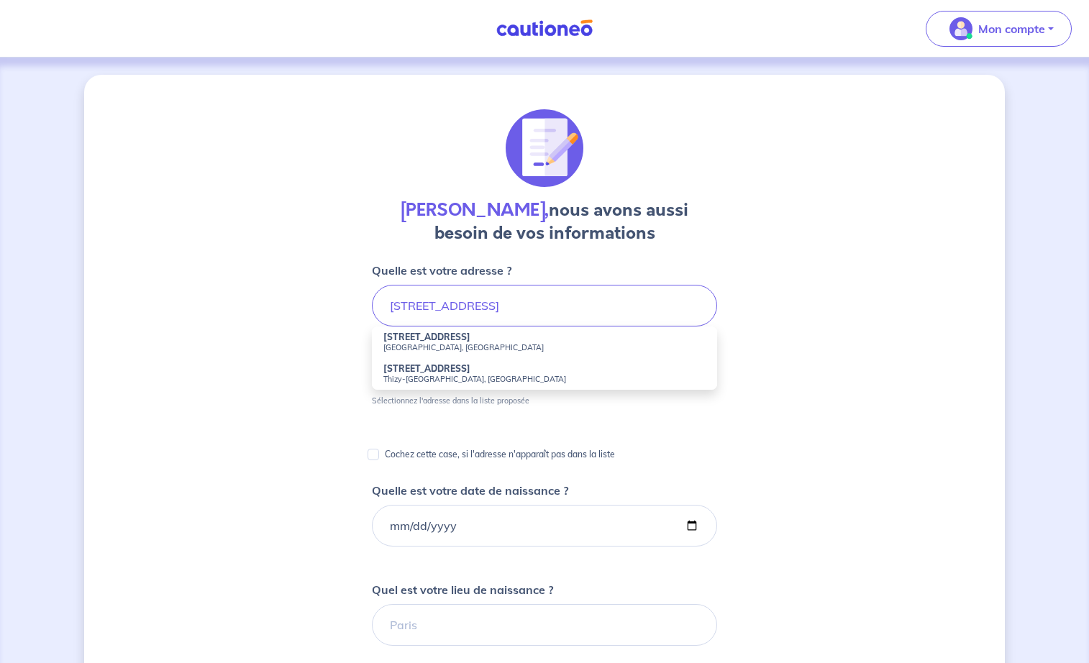
click at [450, 340] on strong "[STREET_ADDRESS]" at bounding box center [426, 337] width 87 height 11
type input "[STREET_ADDRESS]"
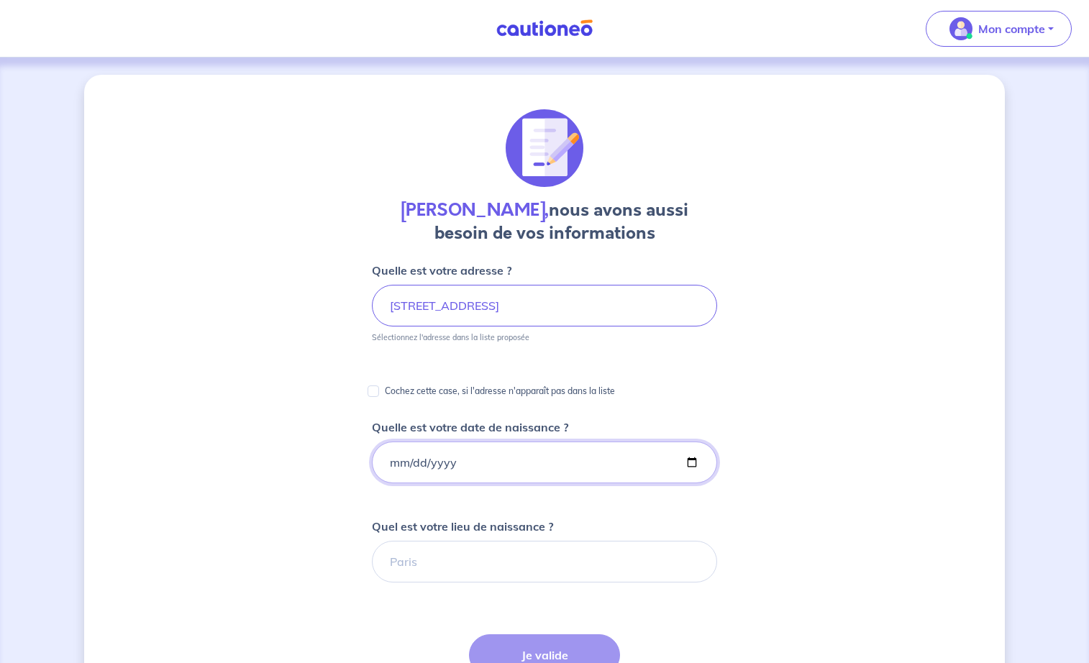
click at [396, 460] on input "Quelle est votre date de naissance ?" at bounding box center [544, 463] width 345 height 42
click at [416, 463] on input "Quelle est votre date de naissance ?" at bounding box center [544, 463] width 345 height 42
type input "[DATE]"
click at [324, 451] on div "[PERSON_NAME], nous avons aussi besoin de vos informations Quelle est votre adr…" at bounding box center [544, 540] width 921 height 931
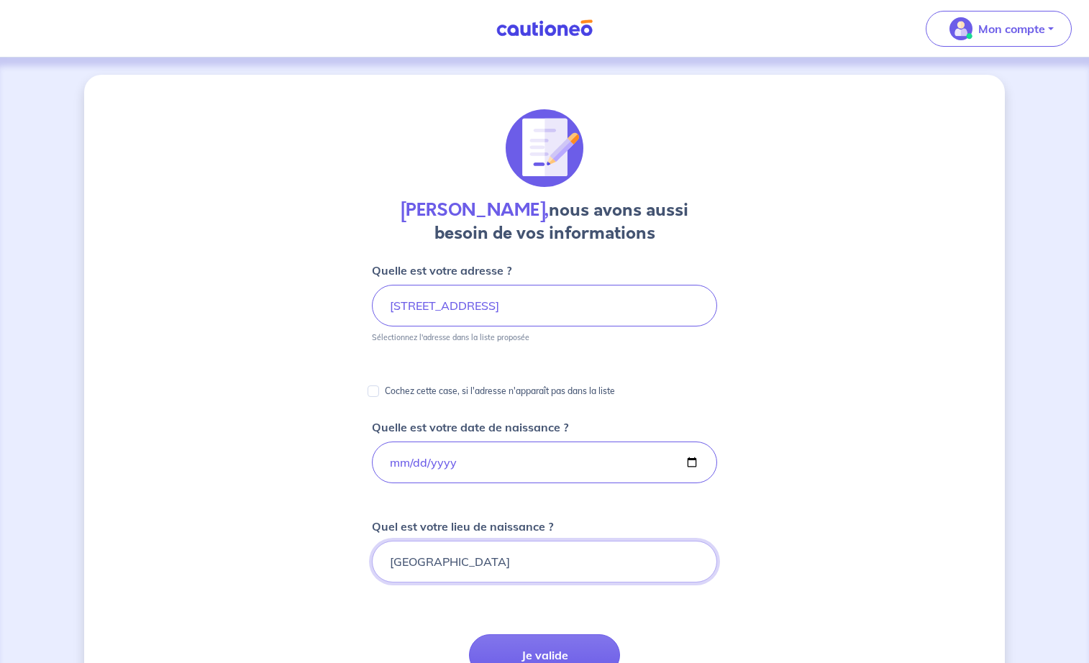
type input "[GEOGRAPHIC_DATA]"
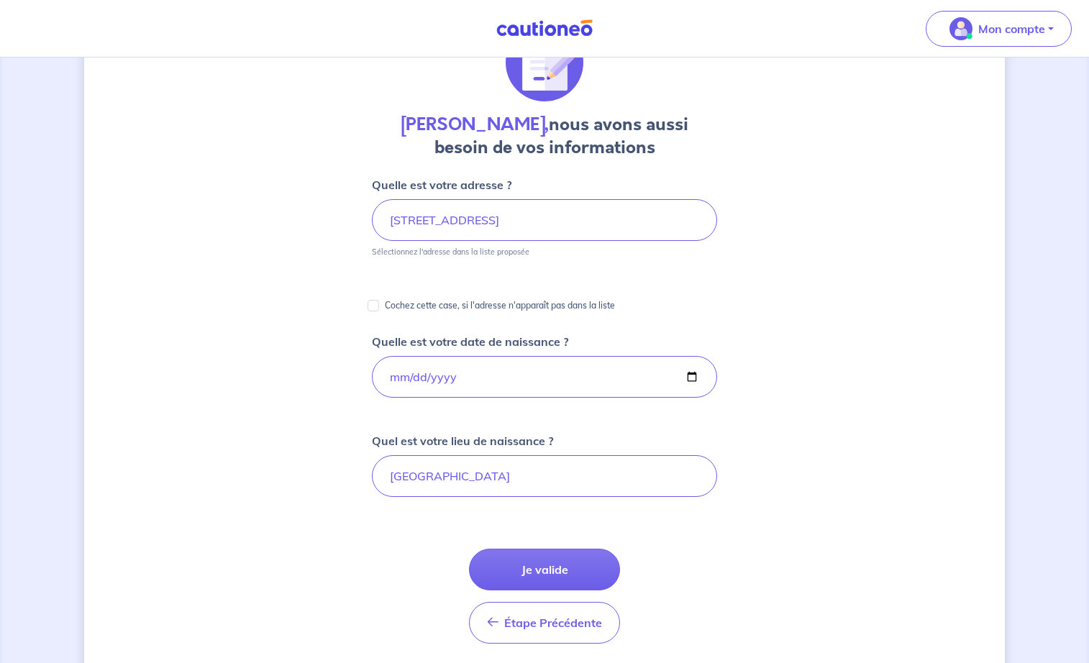
scroll to position [114, 0]
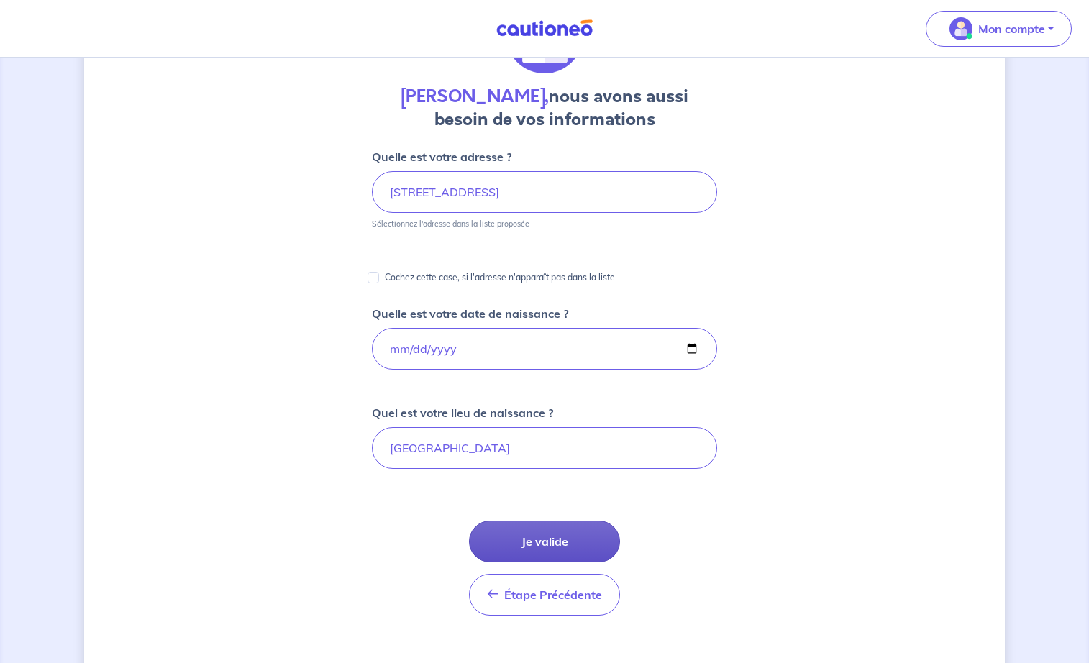
click at [550, 542] on button "Je valide" at bounding box center [544, 542] width 151 height 42
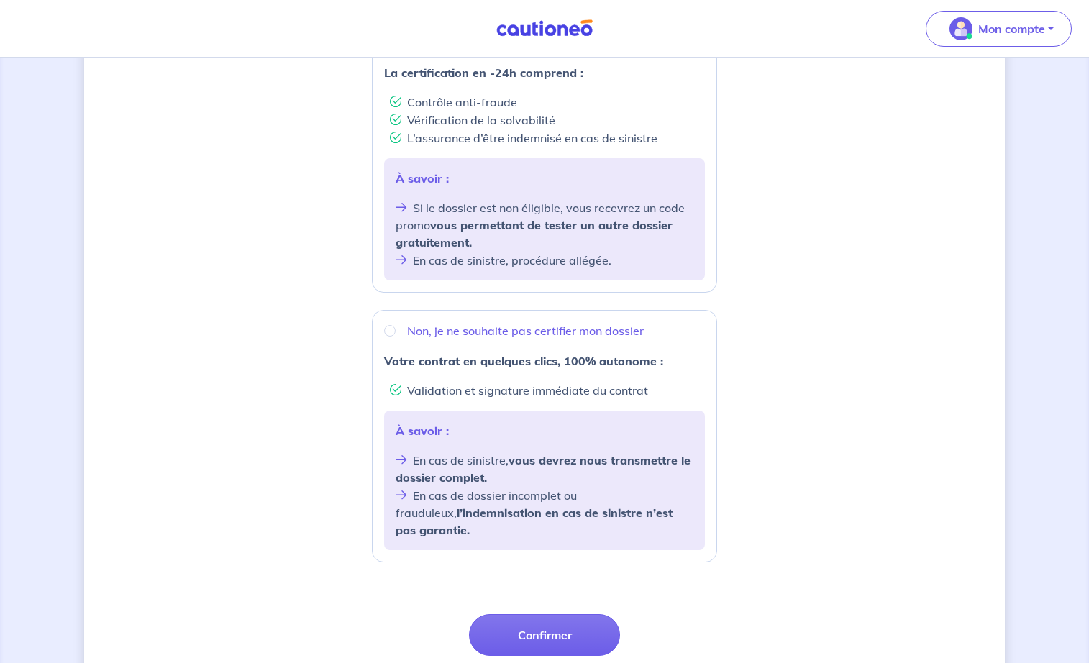
scroll to position [352, 0]
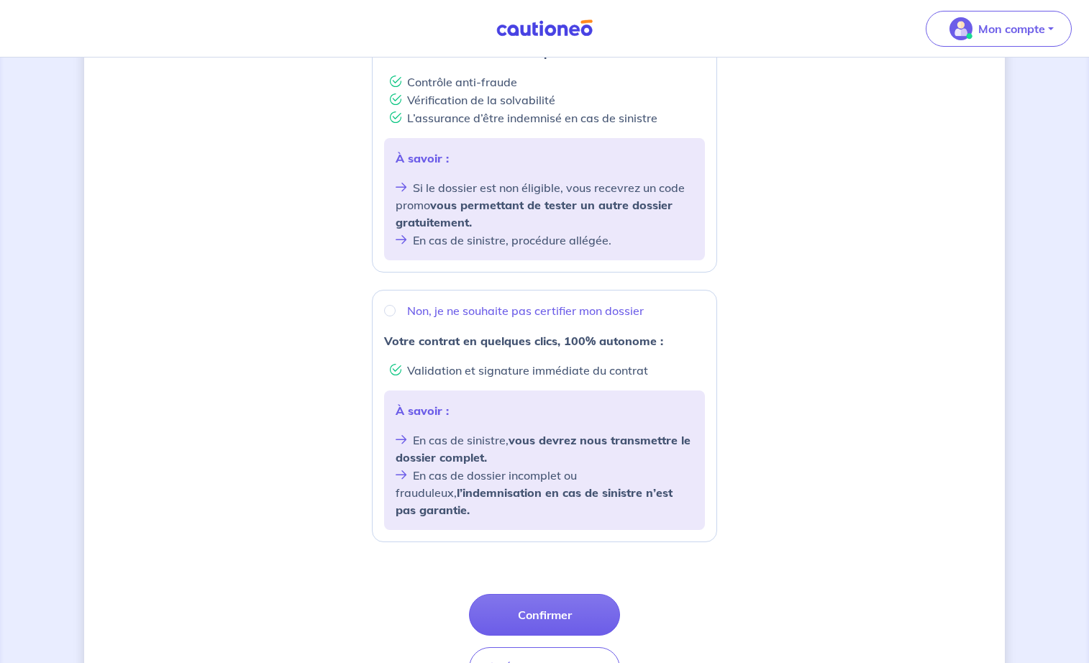
click at [391, 305] on input "Non, je ne souhaite pas certifier mon dossier" at bounding box center [390, 311] width 12 height 12
radio input "true"
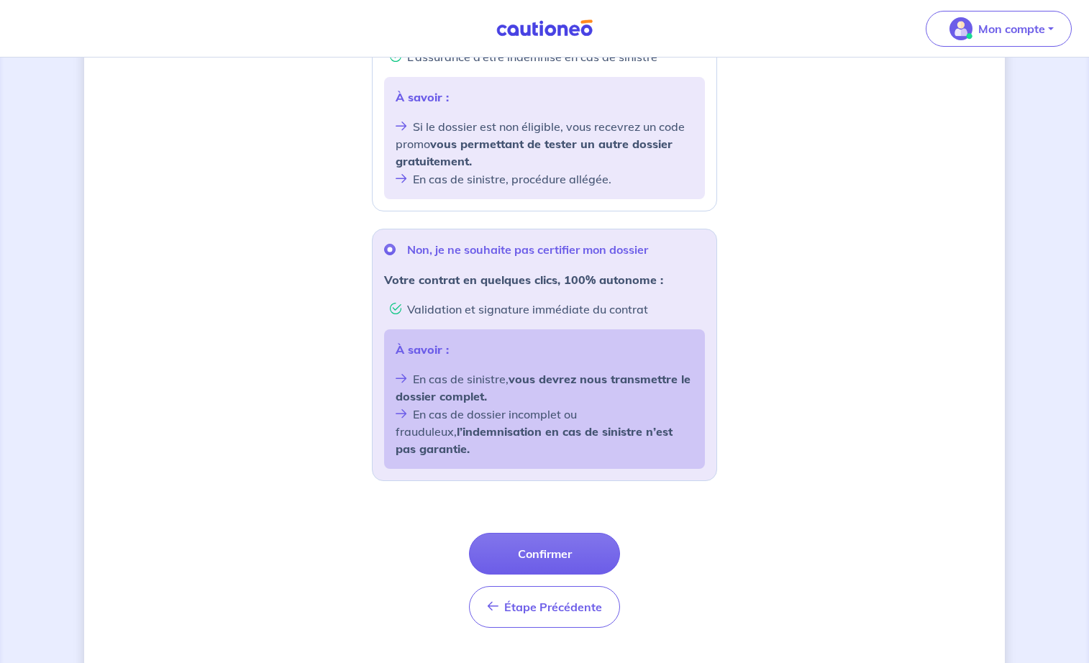
scroll to position [413, 0]
click at [540, 534] on button "Confirmer" at bounding box center [544, 555] width 151 height 42
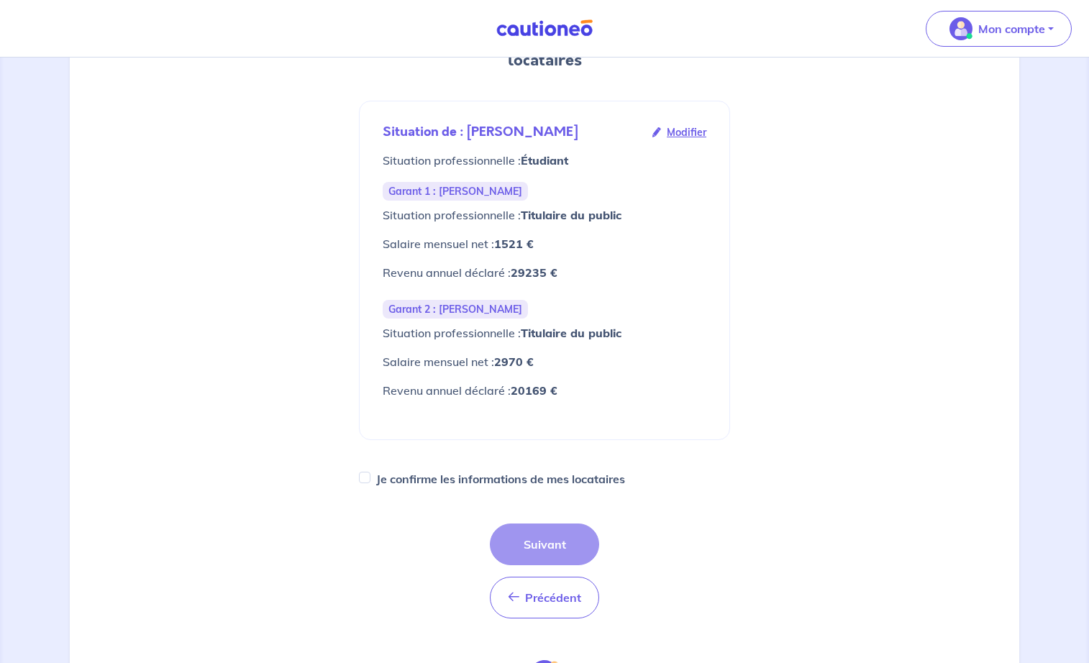
scroll to position [212, 0]
click at [364, 473] on input "Je confirme les informations de mes locataires" at bounding box center [365, 476] width 12 height 12
checkbox input "true"
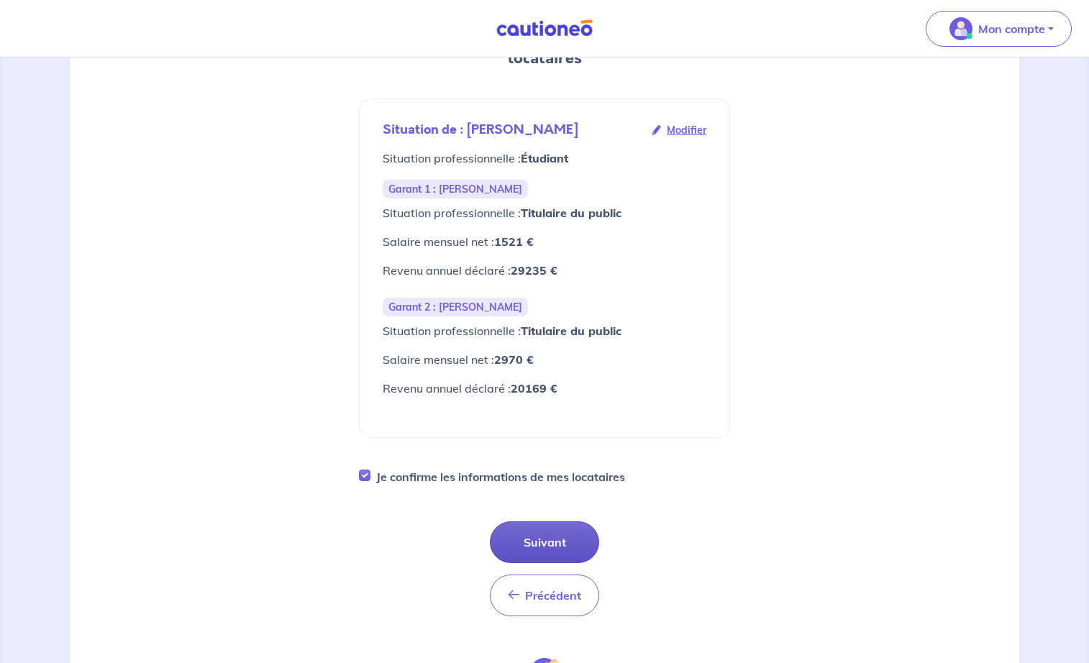
click at [544, 544] on button "Suivant" at bounding box center [544, 543] width 109 height 42
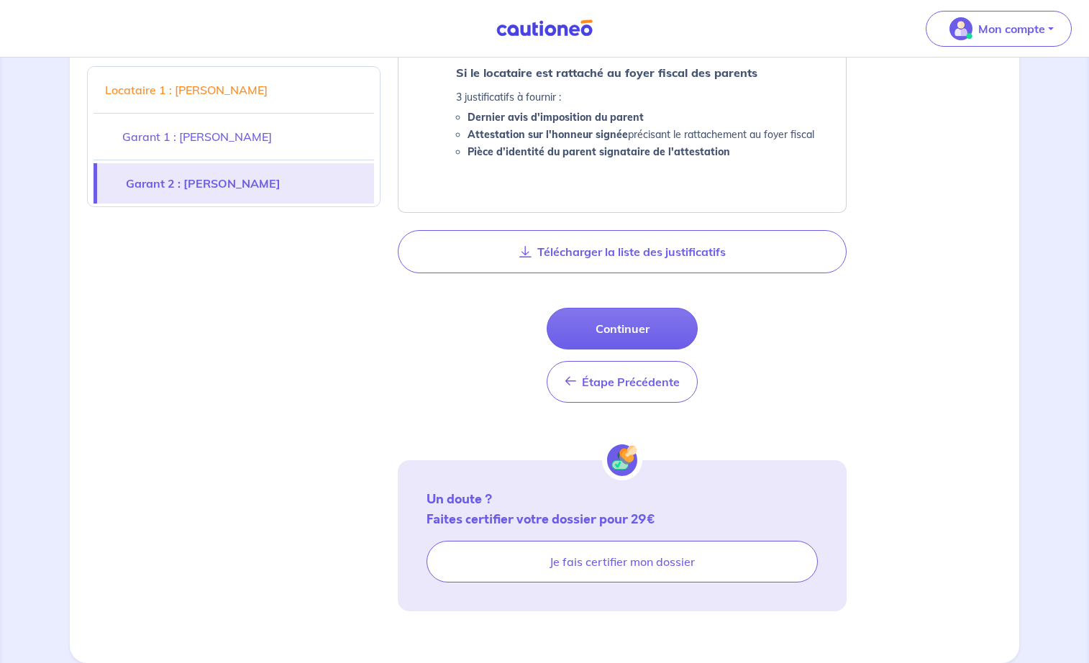
scroll to position [1560, 0]
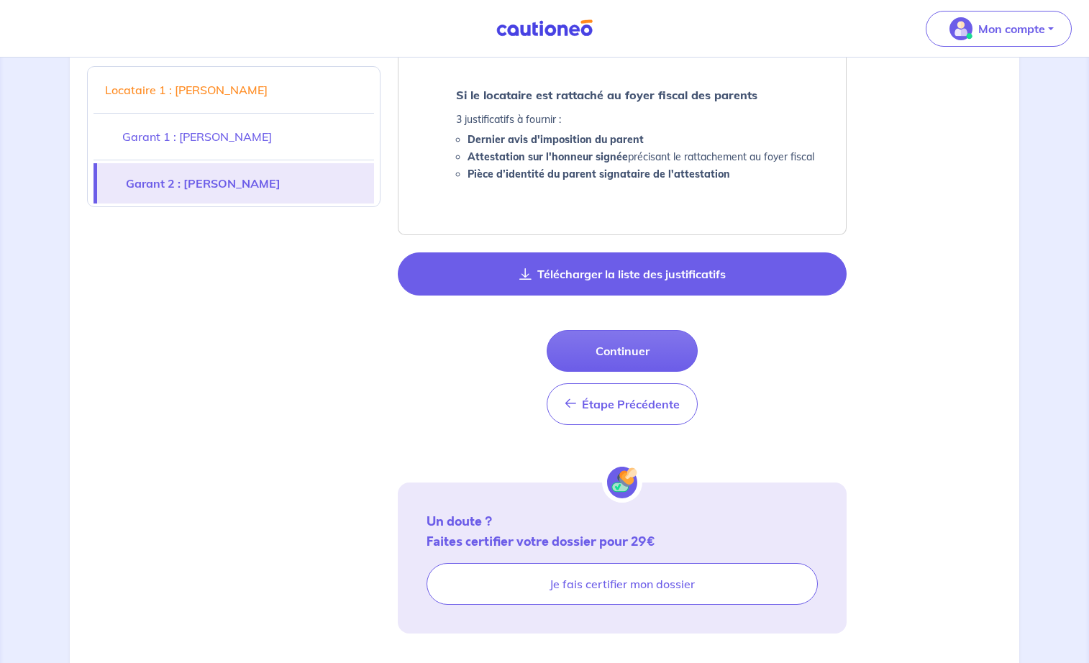
click at [650, 273] on button "Télécharger la liste des justificatifs" at bounding box center [622, 273] width 449 height 43
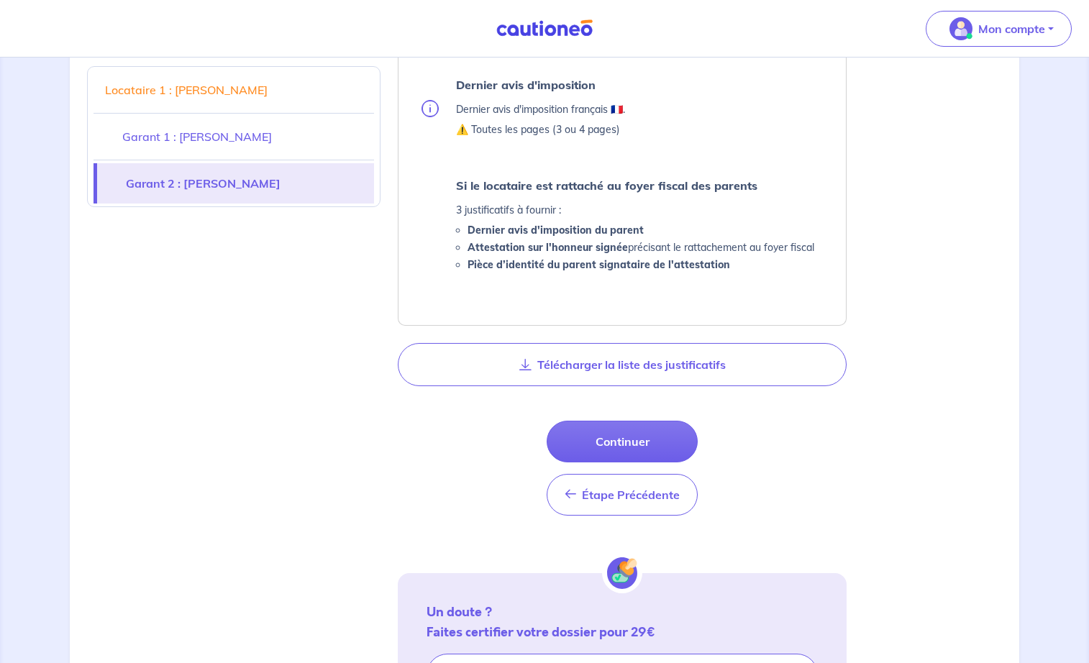
scroll to position [1474, 0]
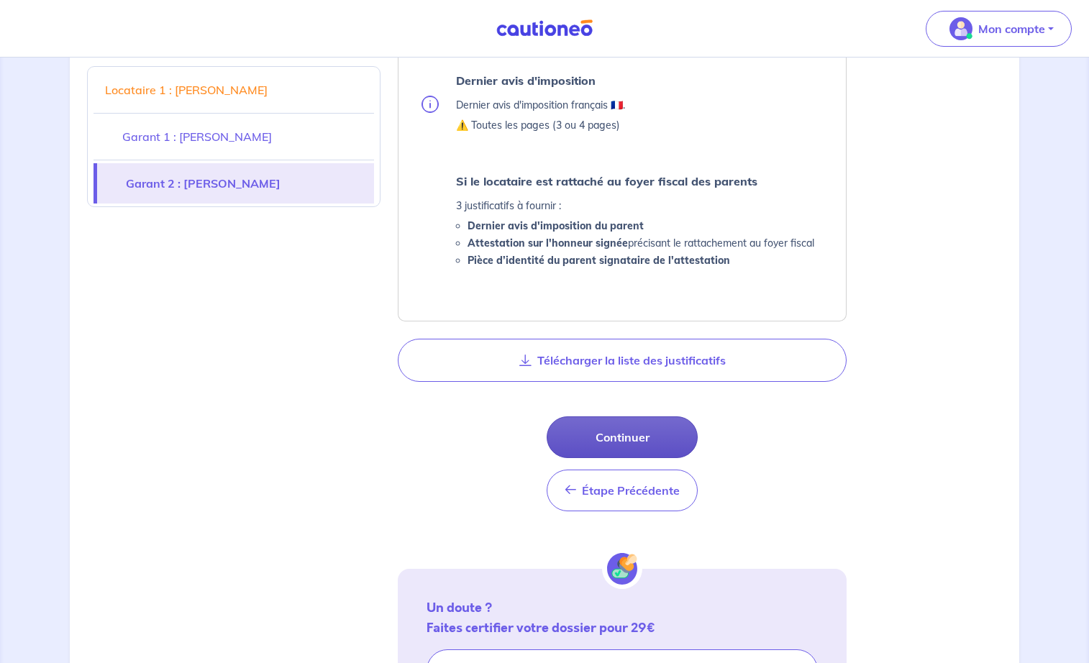
click at [619, 437] on button "Continuer" at bounding box center [622, 437] width 151 height 42
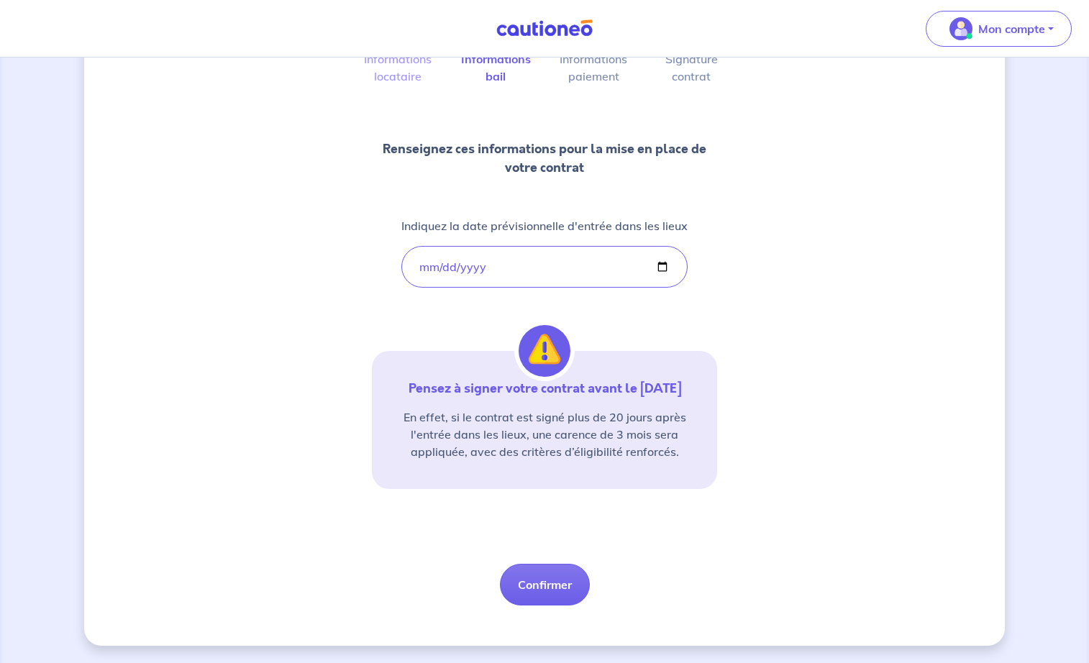
scroll to position [125, 0]
click at [537, 589] on button "Confirmer" at bounding box center [545, 585] width 90 height 42
select select "FR"
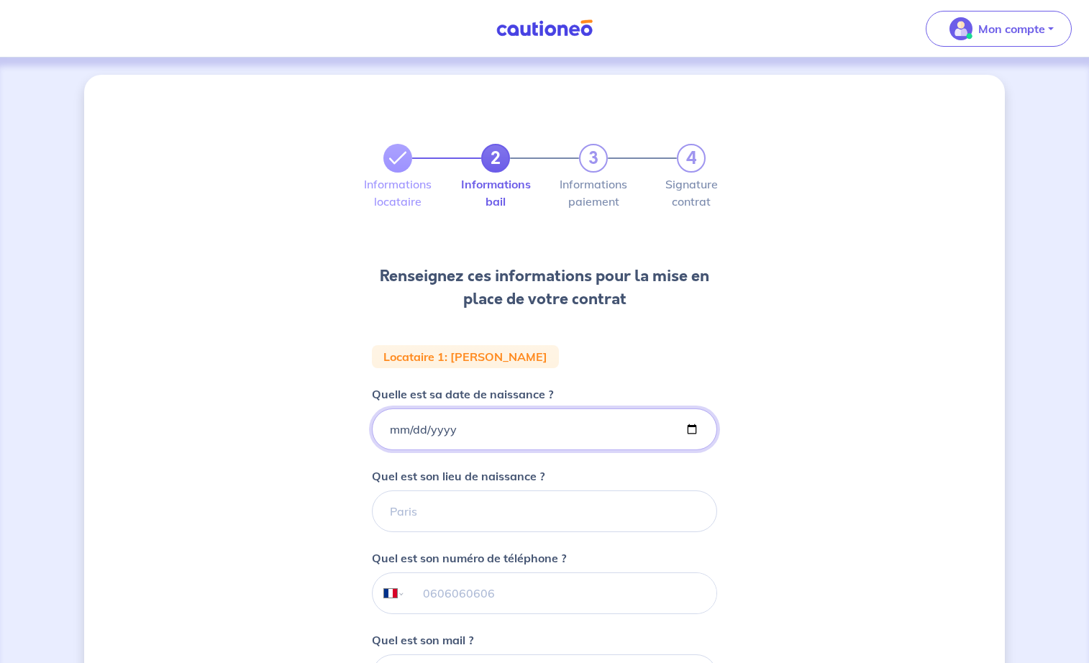
click at [393, 425] on input "Quelle est sa date de naissance ?" at bounding box center [544, 430] width 345 height 42
type input "[DATE]"
click at [276, 478] on div "2 3 4 Informations locataire Informations bail Informations paiement Signature …" at bounding box center [544, 485] width 921 height 820
click at [423, 515] on input "Quel est son lieu de naissance ?" at bounding box center [544, 512] width 345 height 42
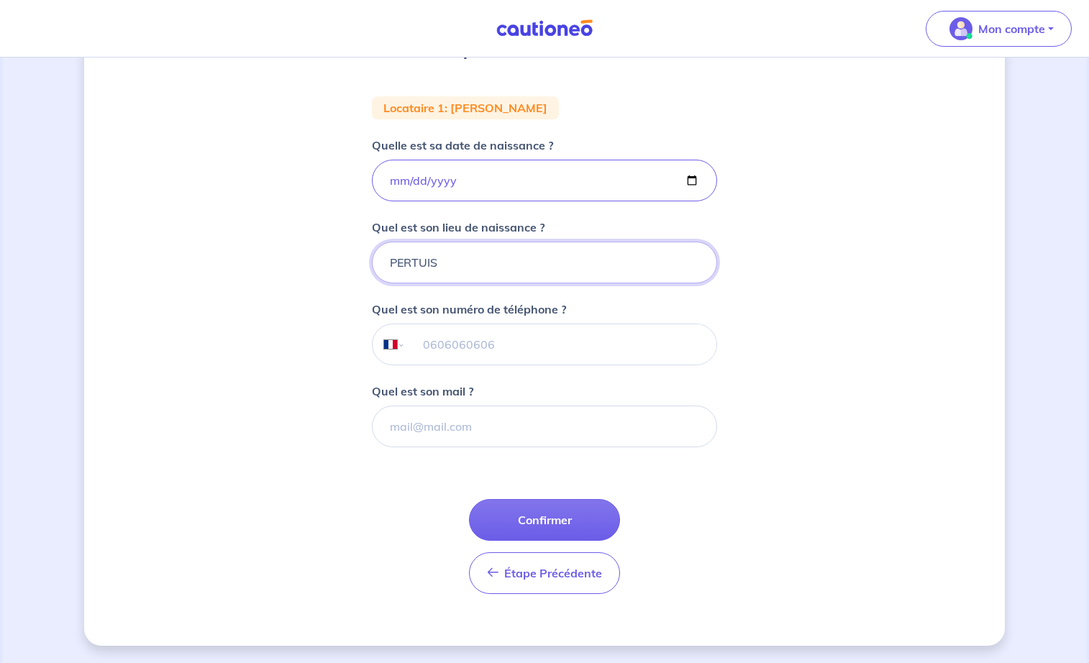
scroll to position [249, 0]
type input "PERTUIS"
click at [537, 514] on button "Confirmer" at bounding box center [544, 520] width 151 height 42
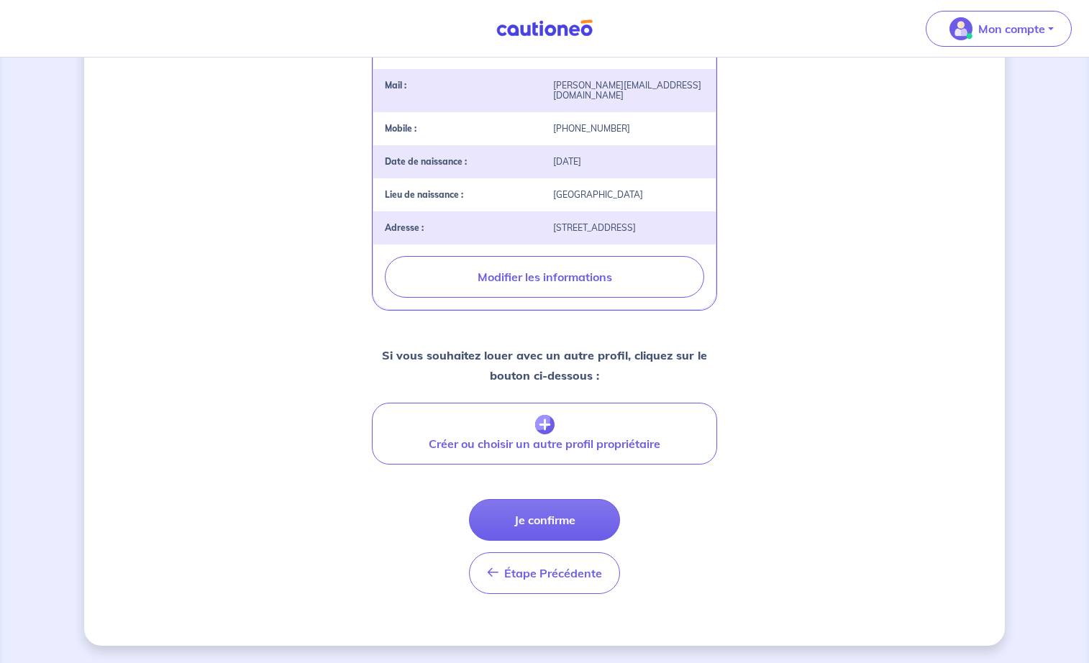
scroll to position [409, 0]
click at [545, 516] on button "Je confirme" at bounding box center [544, 520] width 151 height 42
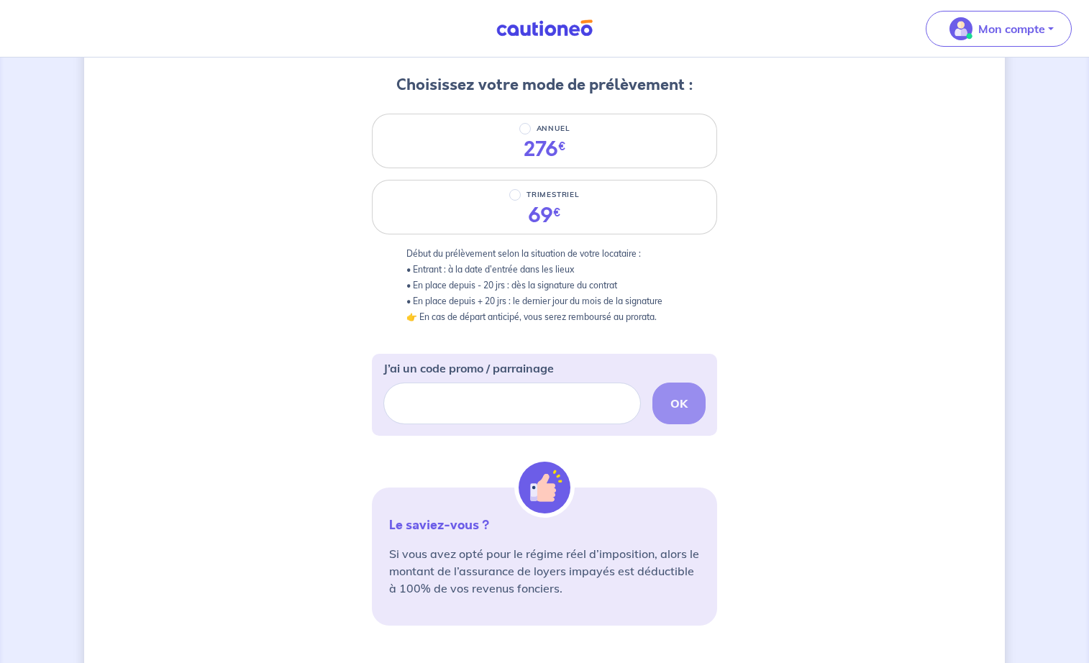
scroll to position [178, 0]
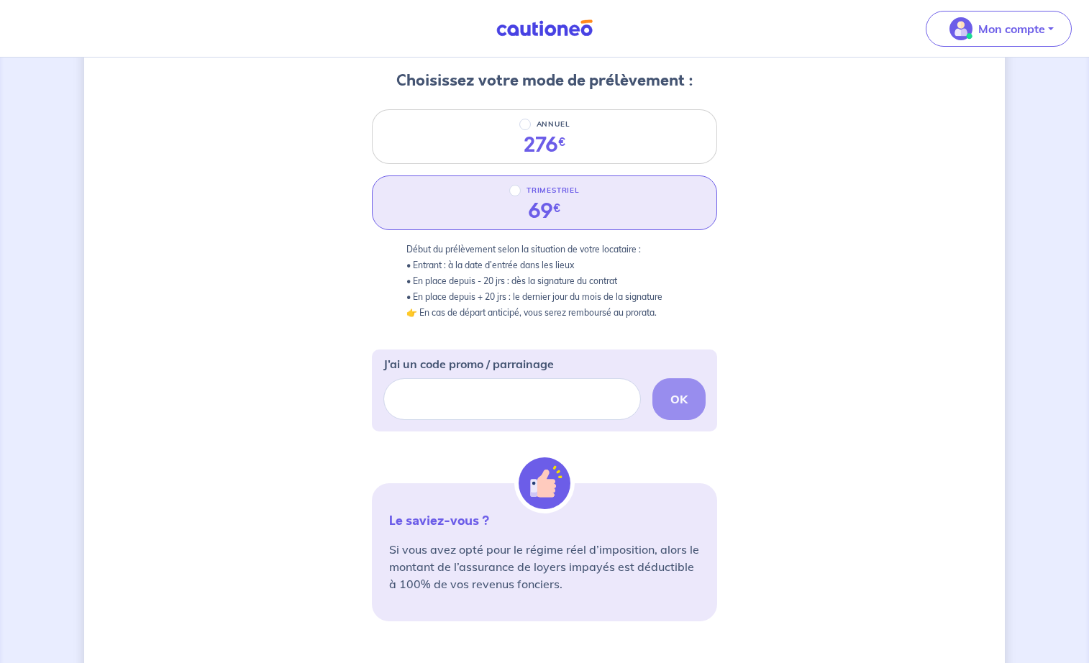
click at [514, 190] on input "TRIMESTRIEL" at bounding box center [515, 191] width 12 height 12
radio input "true"
